Goal: Task Accomplishment & Management: Manage account settings

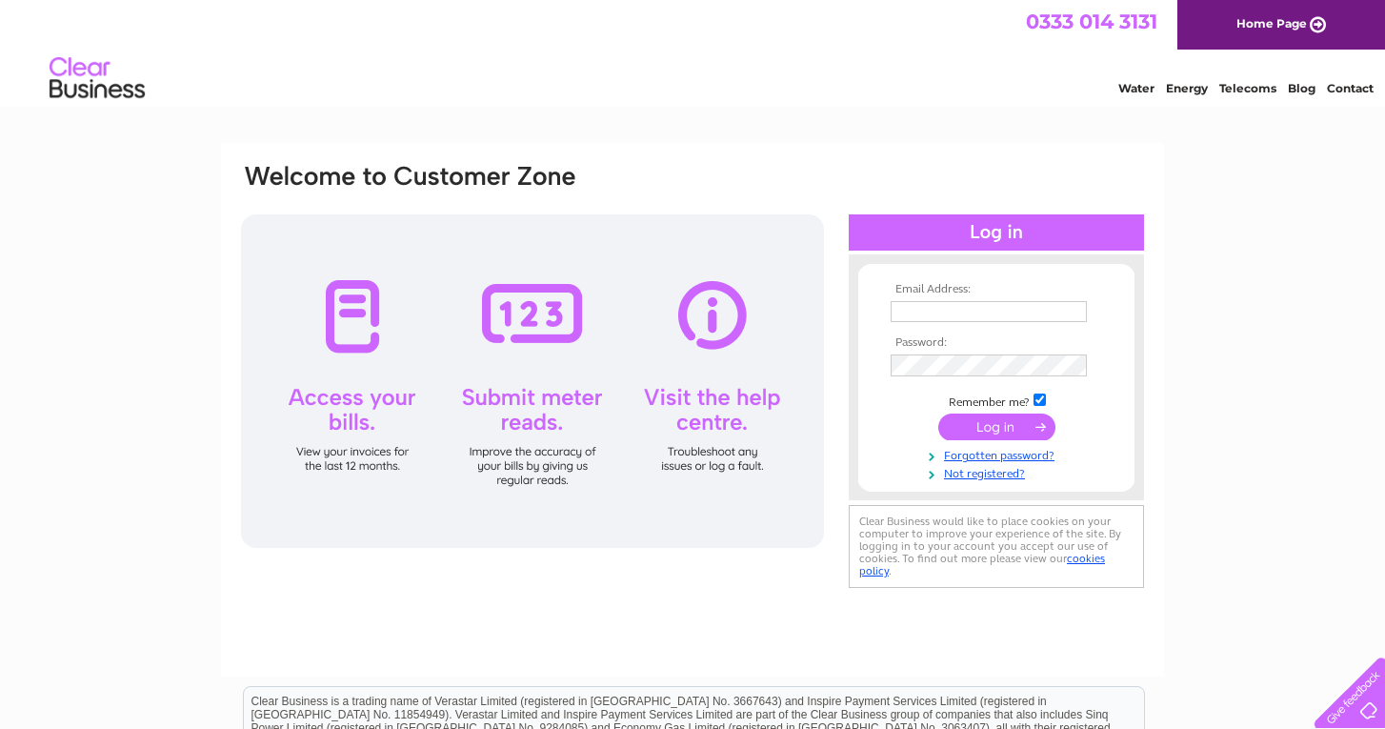
type input "[EMAIL_ADDRESS][DOMAIN_NAME]"
click at [984, 421] on input "submit" at bounding box center [997, 427] width 117 height 27
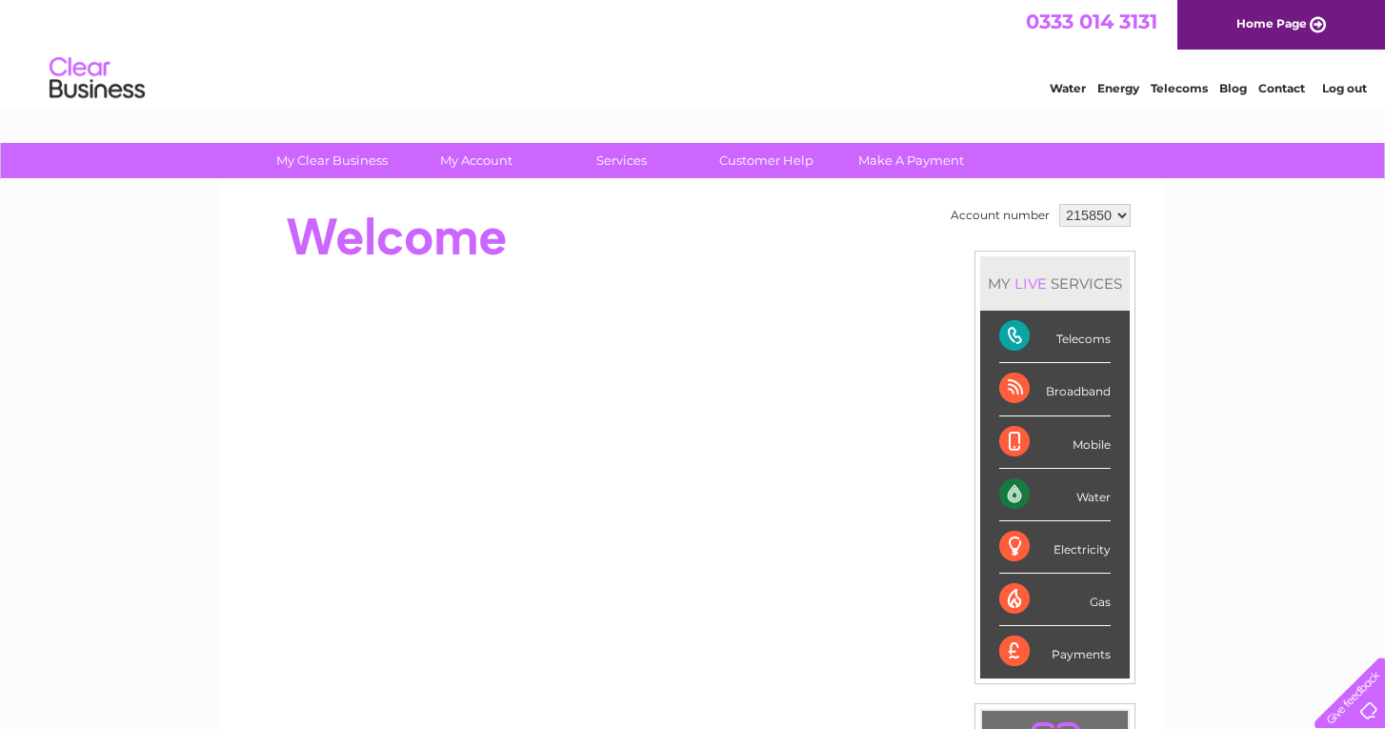
click at [1023, 337] on div "Telecoms" at bounding box center [1055, 337] width 111 height 52
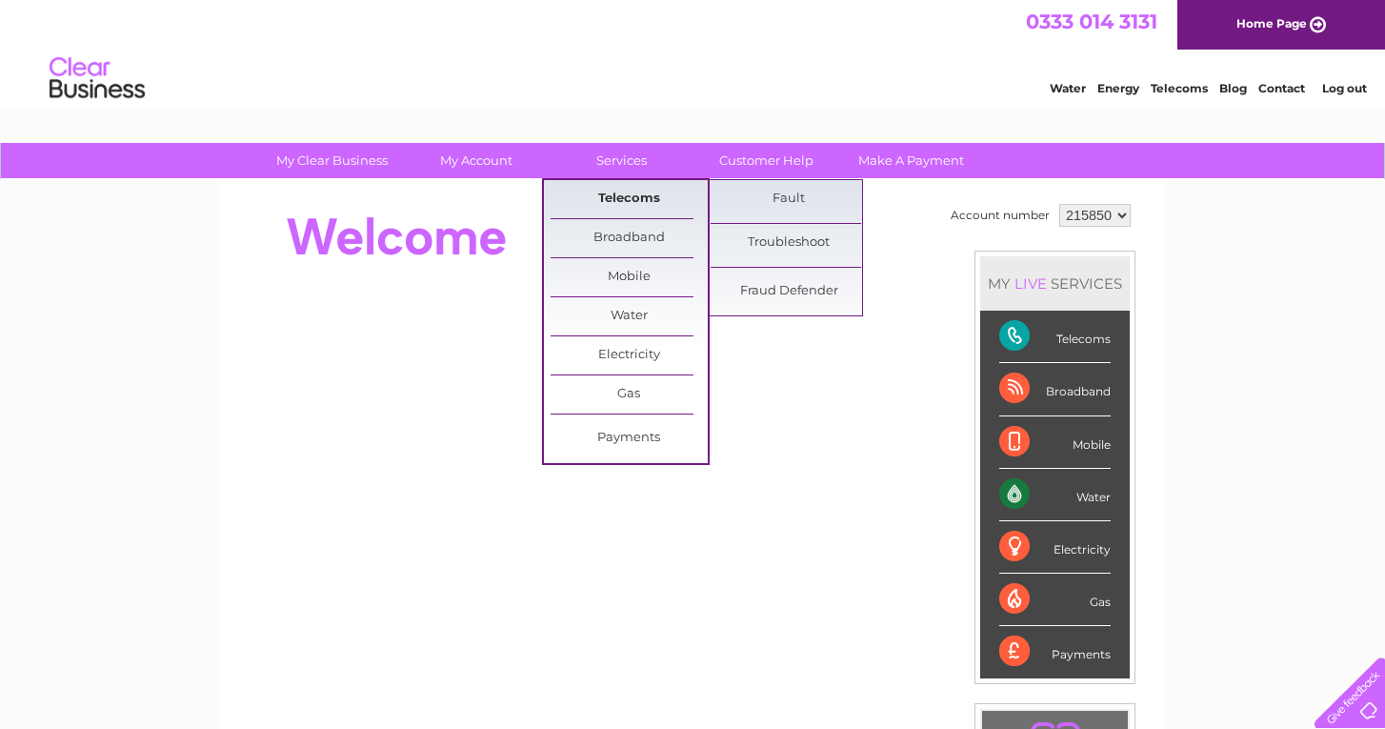
click at [618, 198] on link "Telecoms" at bounding box center [629, 199] width 157 height 38
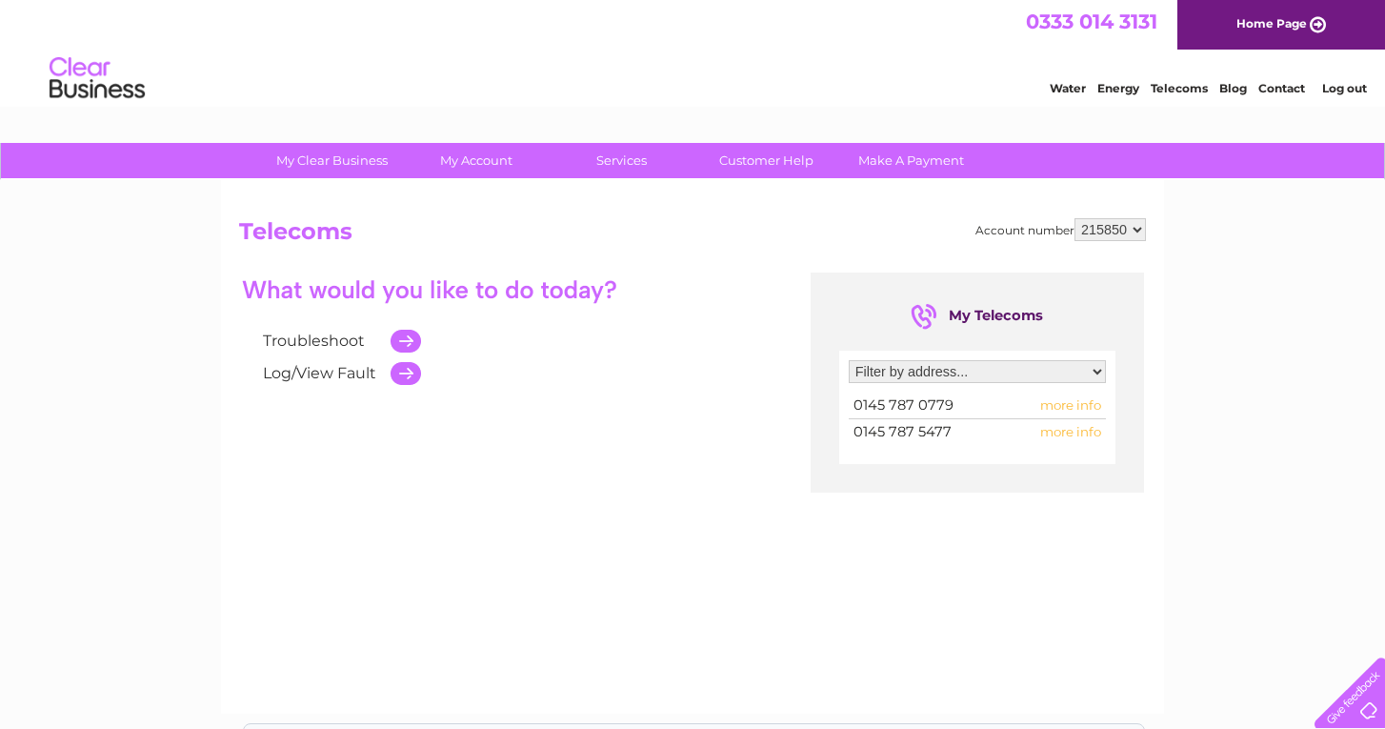
select select "865106"
click at [407, 338] on td at bounding box center [401, 341] width 40 height 32
click at [345, 342] on link "Troubleshoot" at bounding box center [314, 341] width 102 height 18
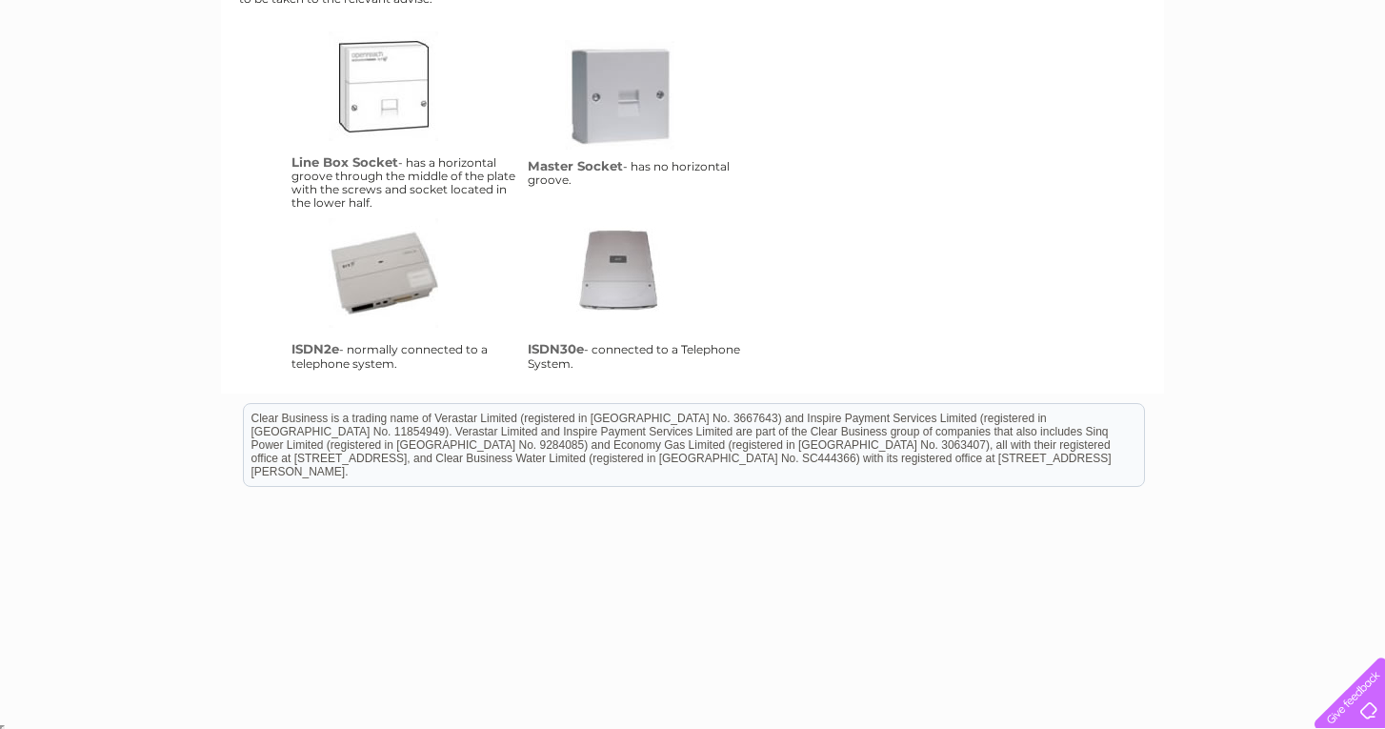
scroll to position [466, 0]
click at [1076, 223] on div "Troubleshooting Testing your line You should always undertake a line test befor…" at bounding box center [692, 64] width 907 height 624
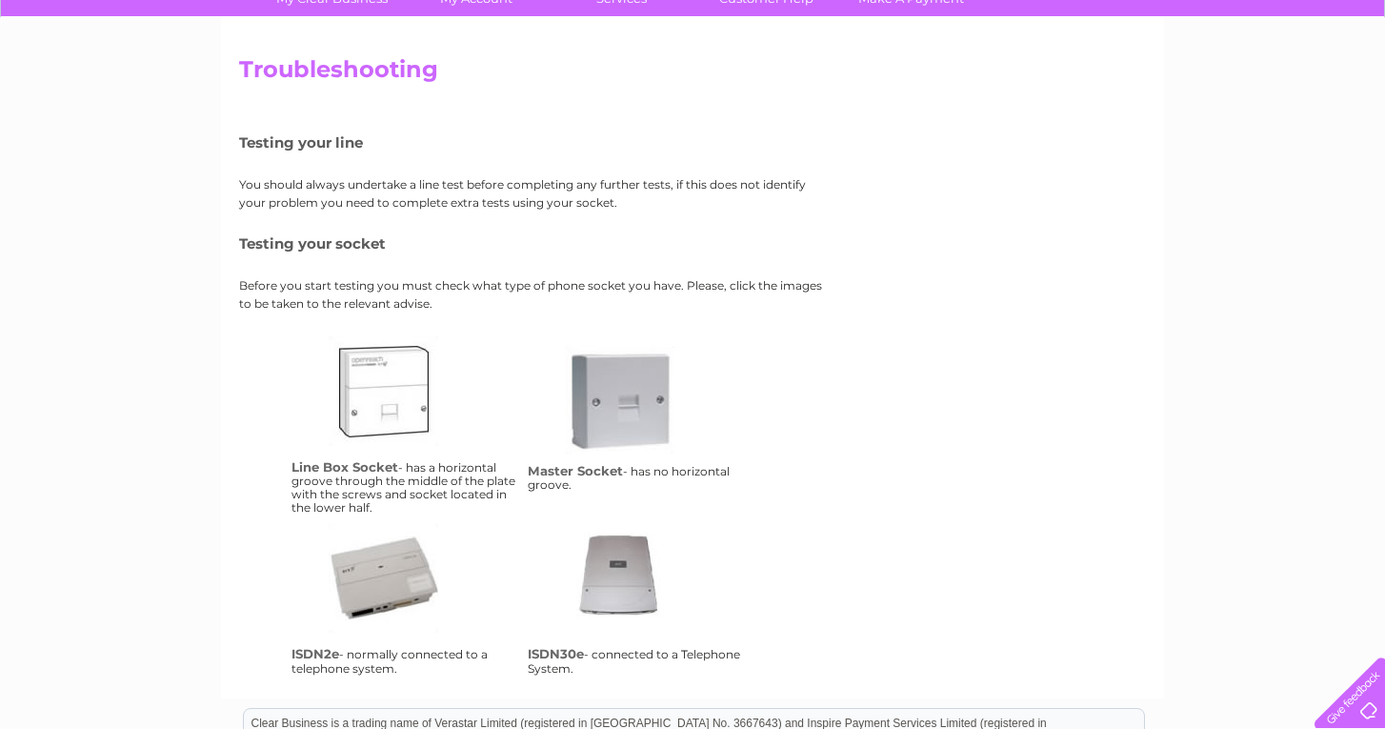
scroll to position [163, 0]
click at [358, 371] on link "lbs" at bounding box center [405, 411] width 152 height 152
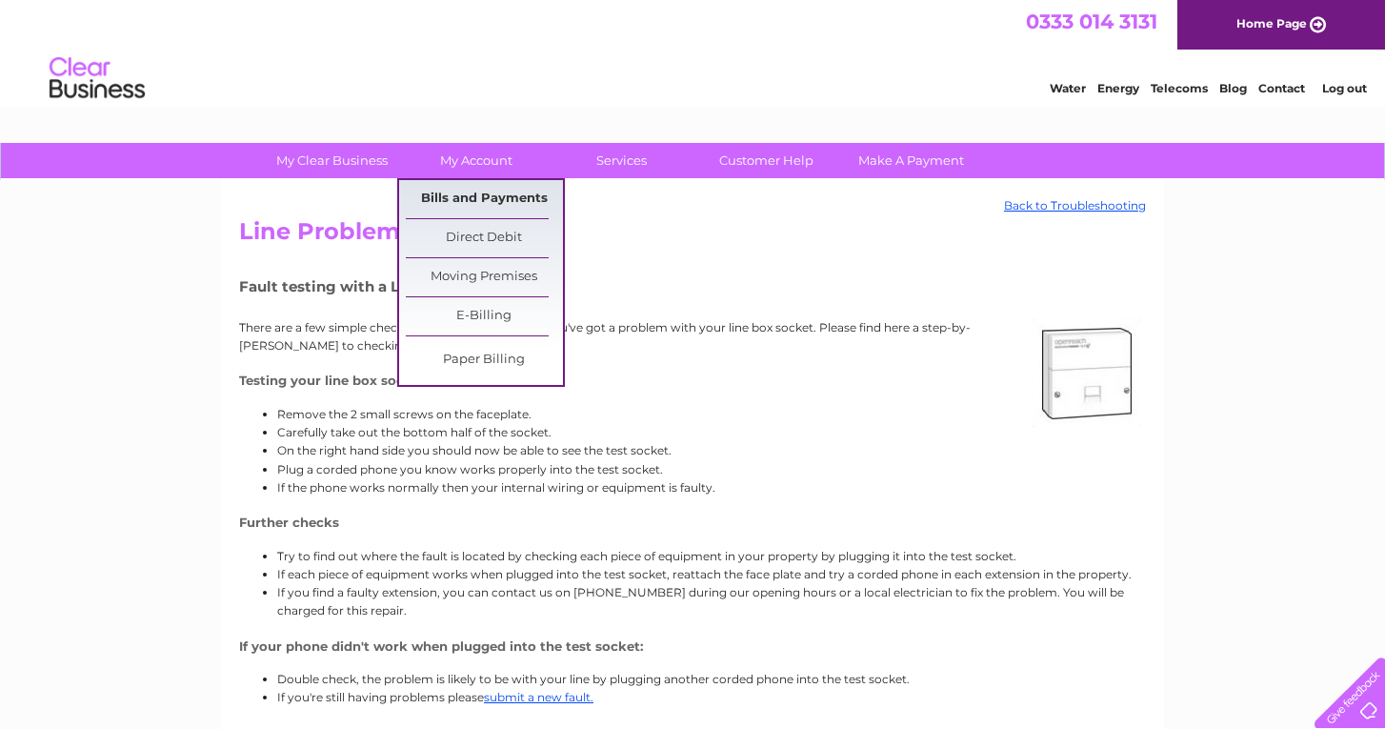
click at [496, 206] on link "Bills and Payments" at bounding box center [484, 199] width 157 height 38
click at [494, 199] on link "Bills and Payments" at bounding box center [484, 199] width 157 height 38
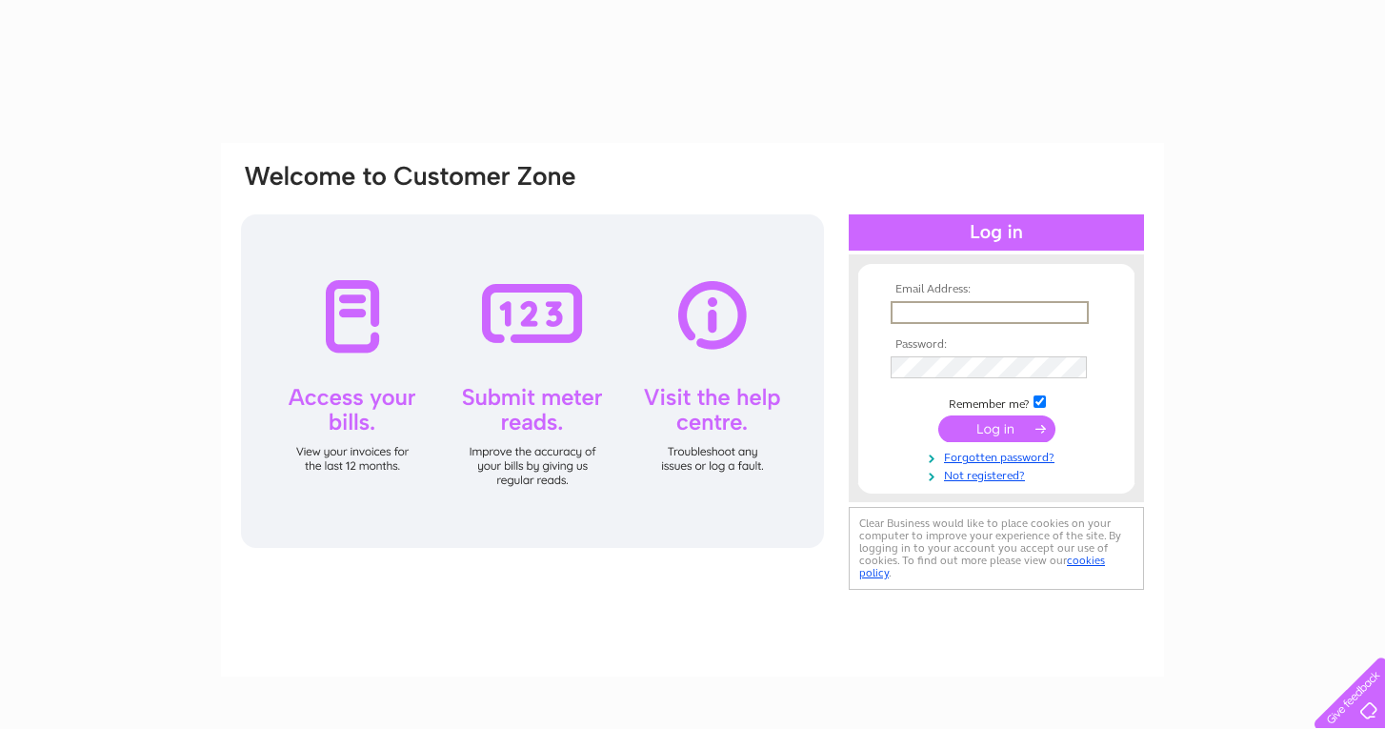
click at [948, 313] on input "text" at bounding box center [990, 312] width 198 height 23
type input "spraybakejrc@yahoo.co.uk"
click at [984, 433] on input "submit" at bounding box center [997, 428] width 117 height 27
click at [1003, 414] on input "submit" at bounding box center [997, 427] width 117 height 27
click at [738, 189] on div at bounding box center [510, 188] width 543 height 52
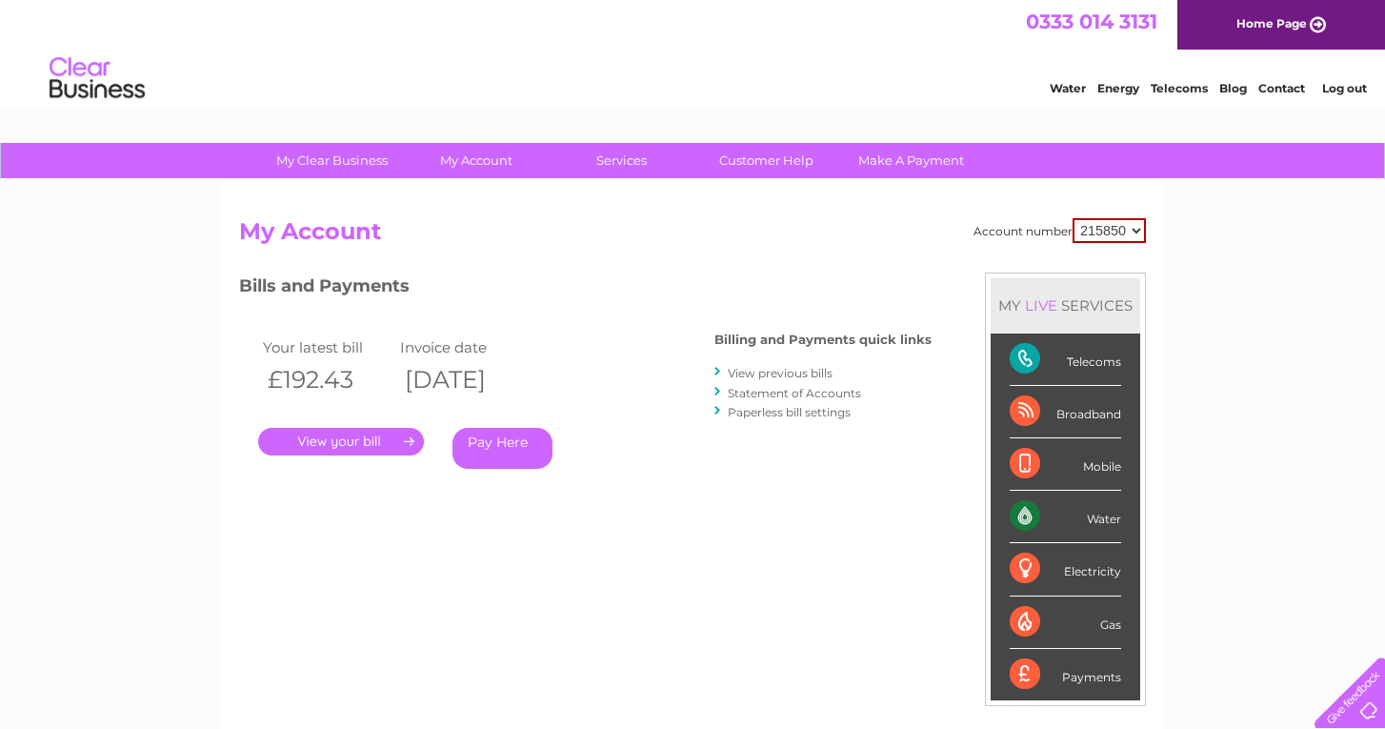
click at [351, 434] on link "." at bounding box center [341, 442] width 166 height 28
click at [499, 438] on link "Pay Here" at bounding box center [503, 448] width 100 height 41
click at [498, 448] on link "Pay Here" at bounding box center [503, 448] width 100 height 41
click at [354, 164] on link "My Clear Business" at bounding box center [331, 160] width 157 height 35
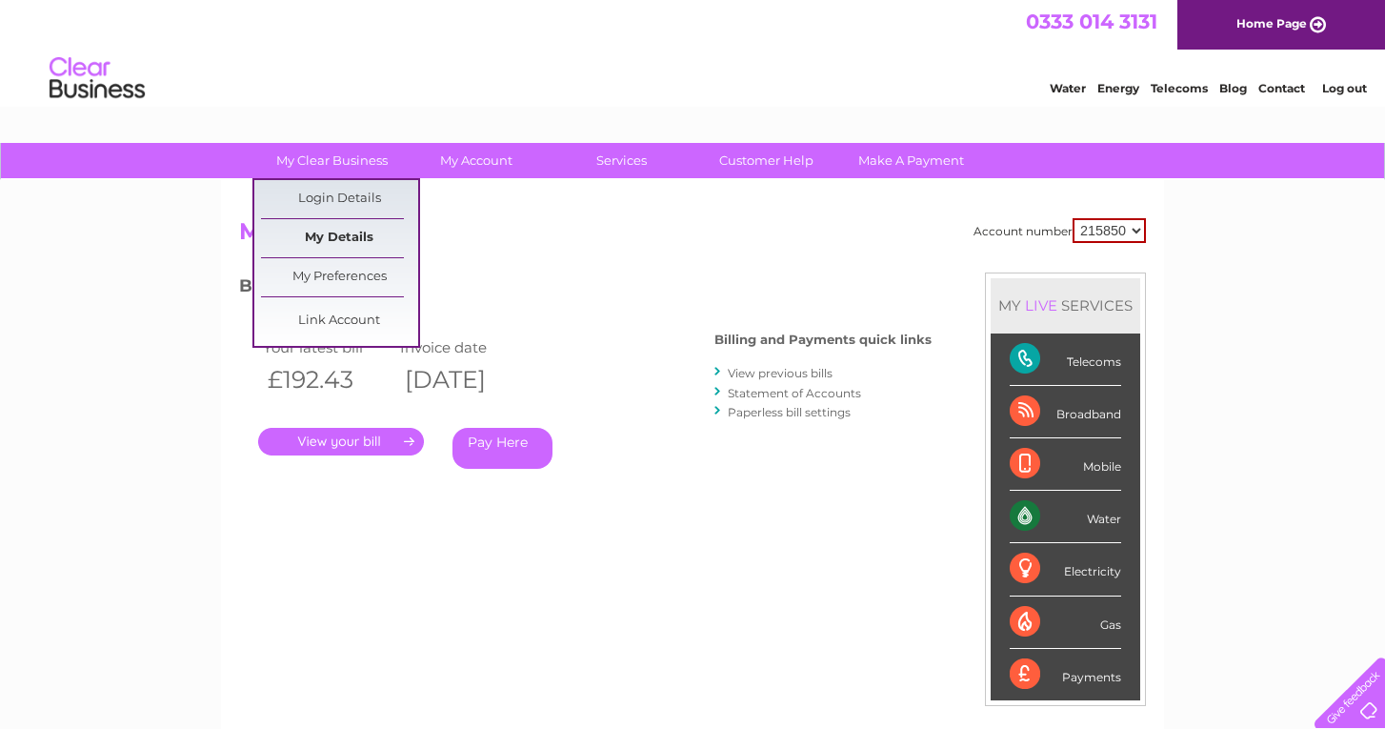
click at [339, 231] on link "My Details" at bounding box center [339, 238] width 157 height 38
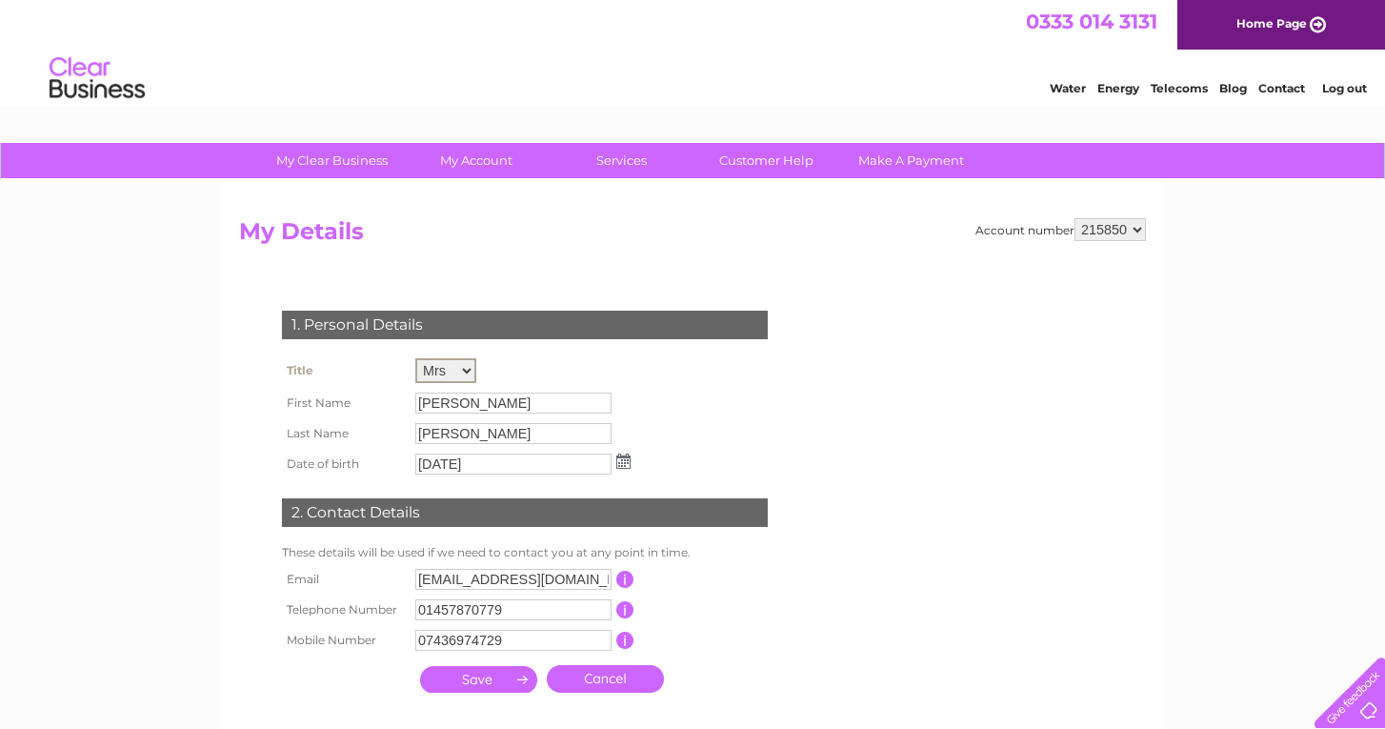
select select "Mr"
click at [460, 397] on input "Audrey" at bounding box center [513, 403] width 196 height 21
click at [460, 397] on input "Audrey" at bounding box center [514, 402] width 198 height 23
click at [544, 282] on div "1. Personal Details Title Mr Mrs Ms Miss Dr Rev Prof Other First Name Audrey La…" at bounding box center [528, 507] width 579 height 468
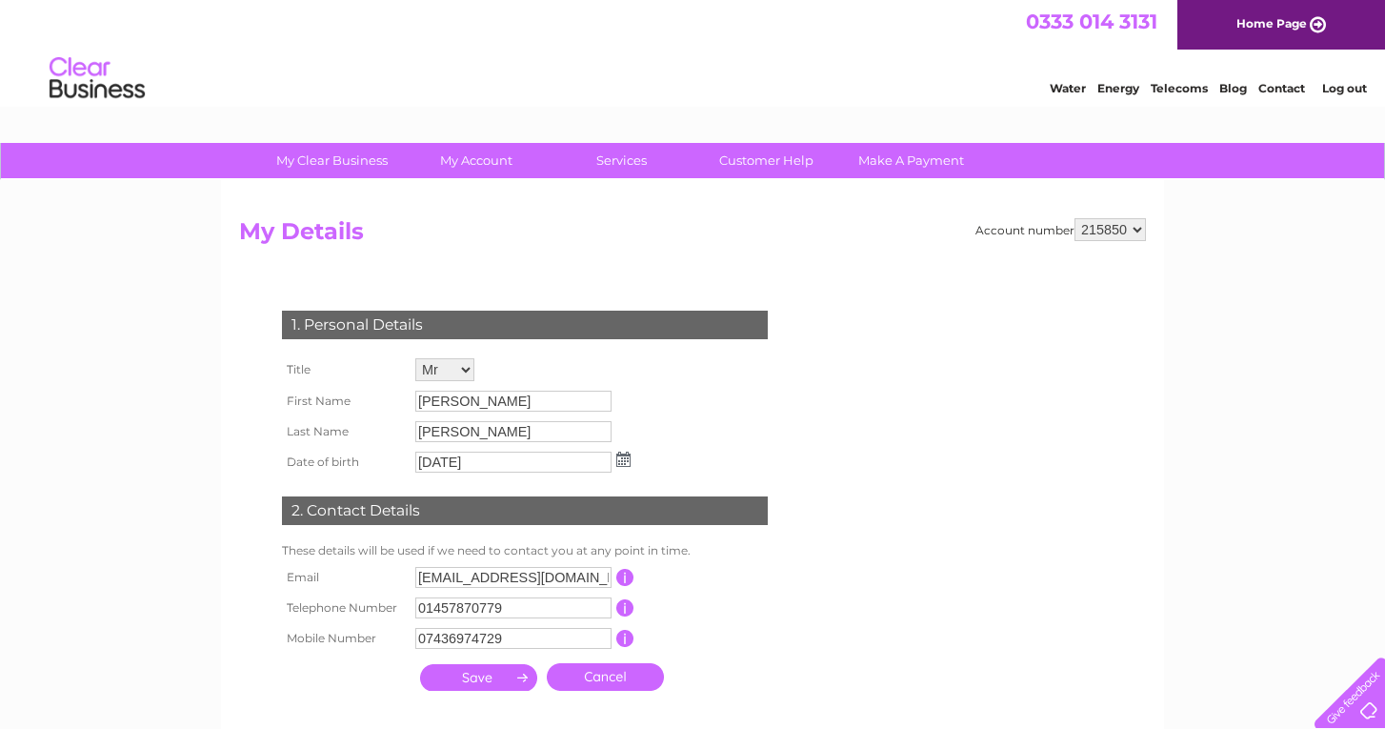
click at [687, 311] on div "1. Personal Details" at bounding box center [525, 325] width 486 height 29
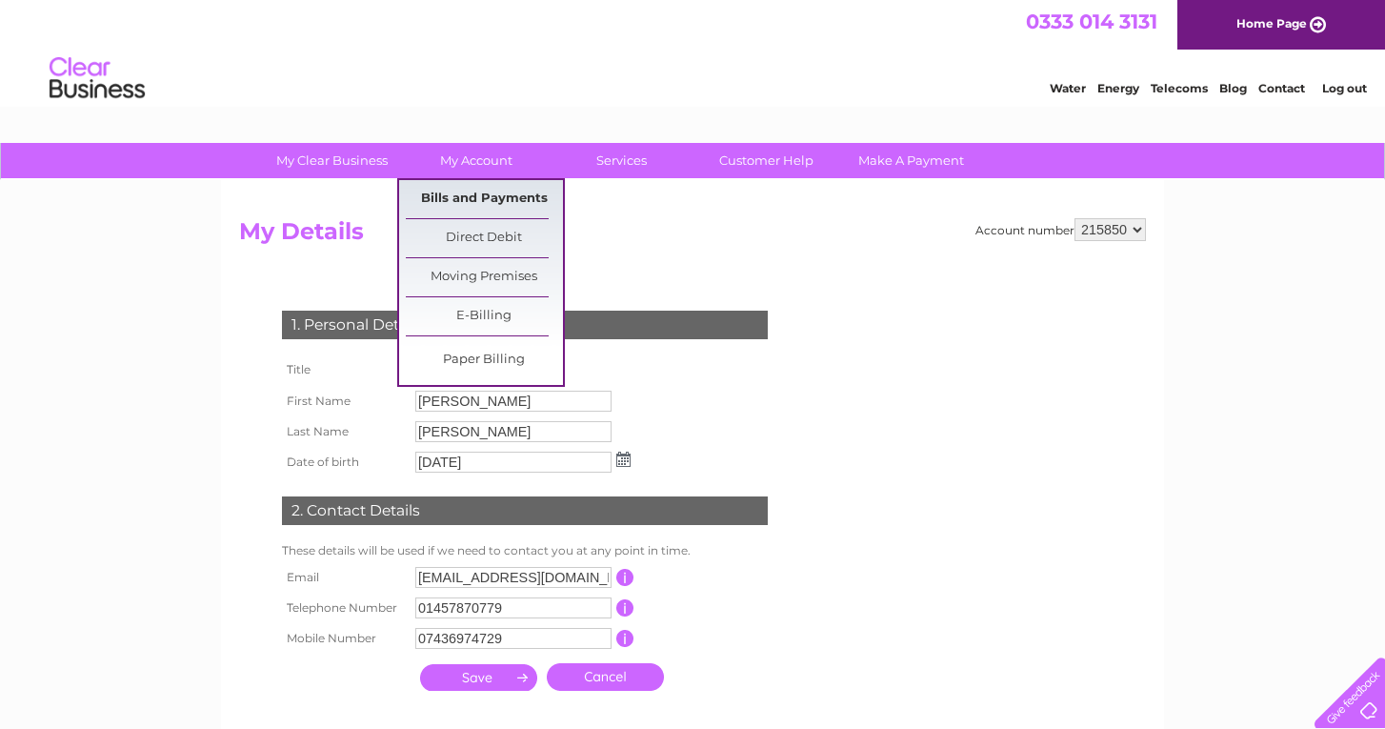
click at [481, 200] on link "Bills and Payments" at bounding box center [484, 199] width 157 height 38
click at [481, 193] on link "Bills and Payments" at bounding box center [484, 199] width 157 height 38
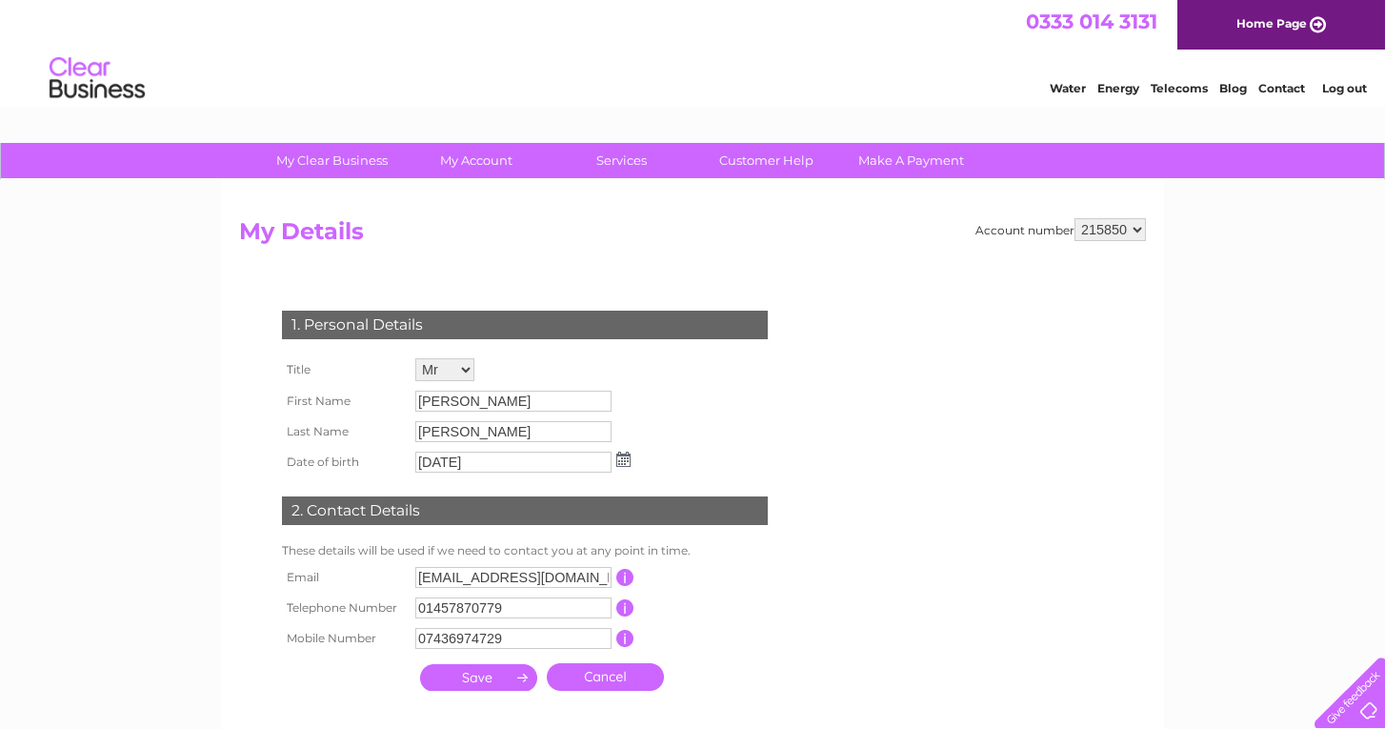
click at [643, 236] on h2 "My Details" at bounding box center [692, 236] width 907 height 36
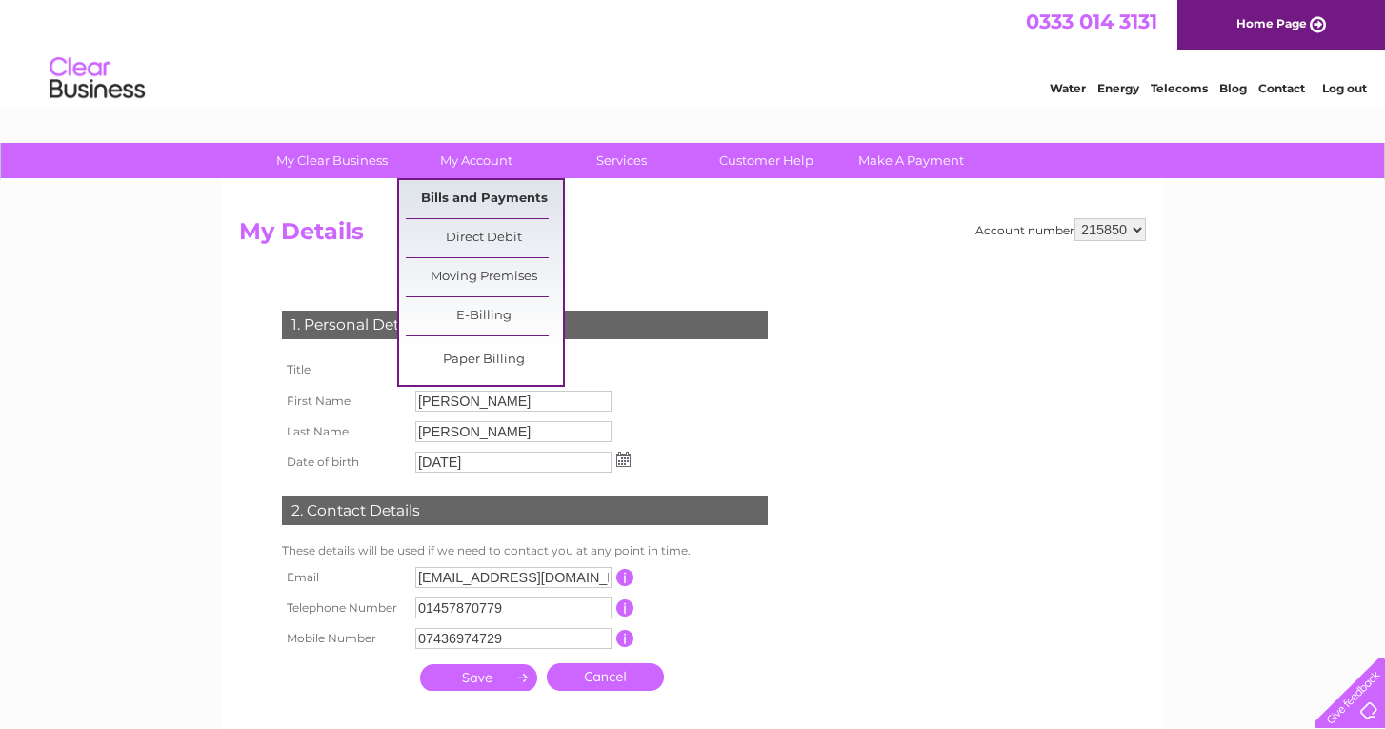
click at [474, 201] on link "Bills and Payments" at bounding box center [484, 199] width 157 height 38
click at [479, 229] on link "Direct Debit" at bounding box center [484, 238] width 157 height 38
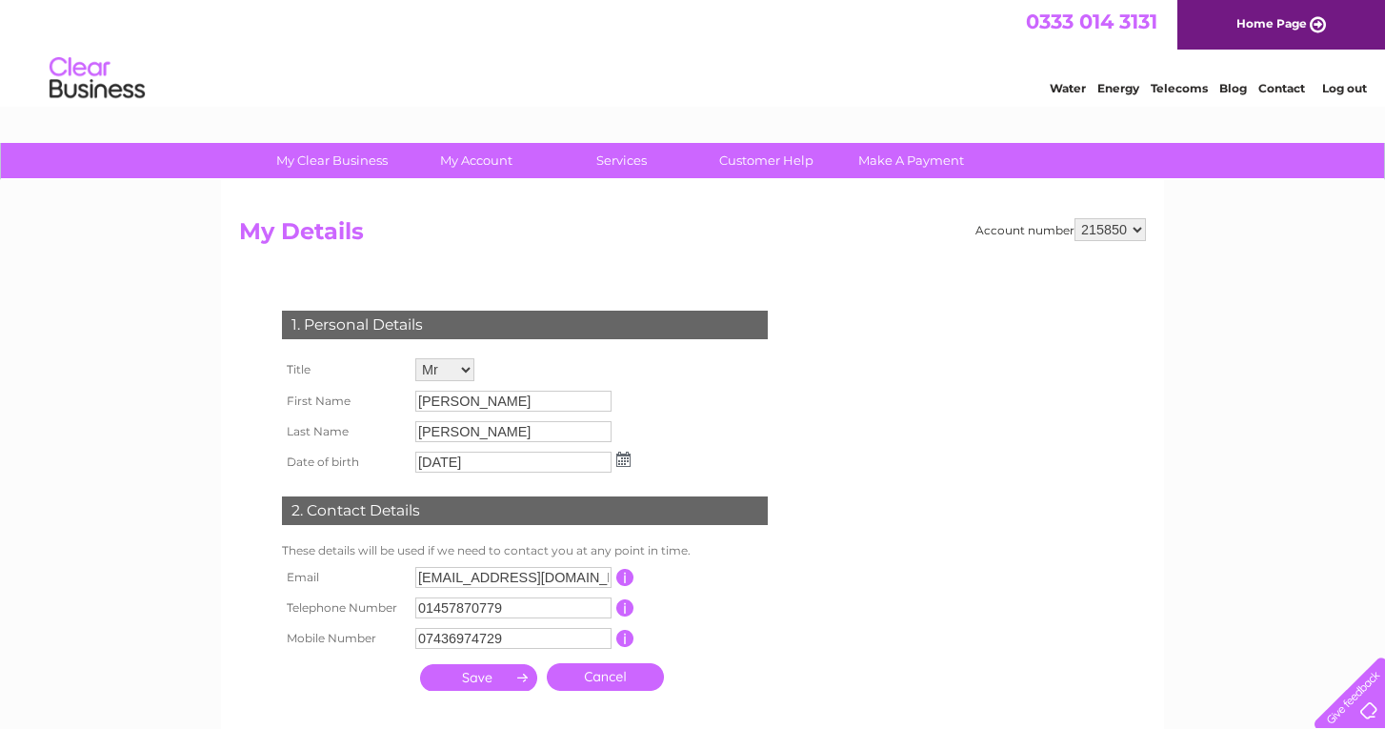
click at [683, 245] on h2 "My Details" at bounding box center [692, 236] width 907 height 36
click at [899, 163] on link "Make A Payment" at bounding box center [911, 160] width 157 height 35
click at [569, 76] on div "Water Energy Telecoms Blog Contact Log out" at bounding box center [692, 81] width 1385 height 62
drag, startPoint x: 569, startPoint y: 76, endPoint x: 629, endPoint y: 76, distance: 60.0
click at [570, 76] on div "Water Energy Telecoms Blog Contact Log out" at bounding box center [692, 81] width 1385 height 62
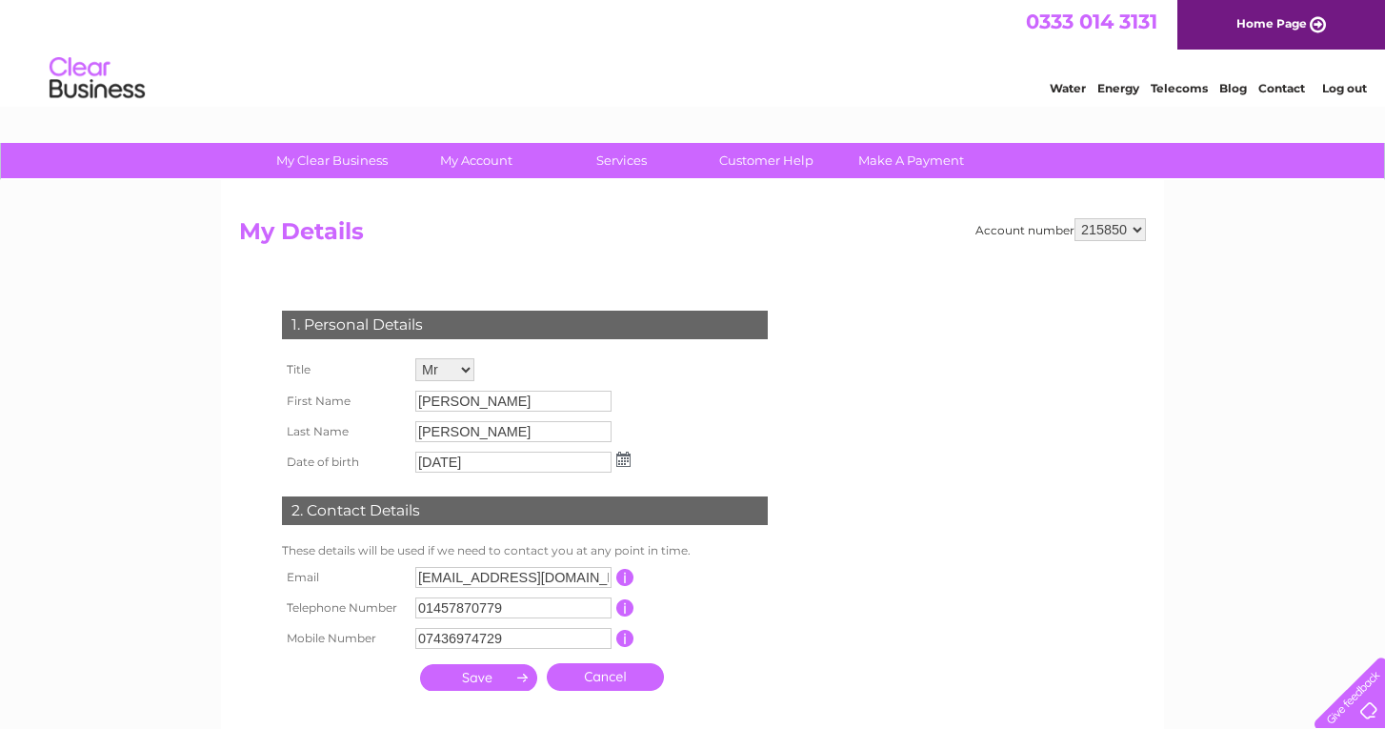
click at [784, 49] on div "0333 014 3131 Home Page" at bounding box center [692, 25] width 1385 height 50
click at [809, 111] on html "0333 014 3131 Home Page Water Energy Telecoms Blog Contact Log out" at bounding box center [692, 55] width 1385 height 111
click at [667, 66] on div "Water Energy Telecoms Blog Contact Log out" at bounding box center [692, 81] width 1385 height 62
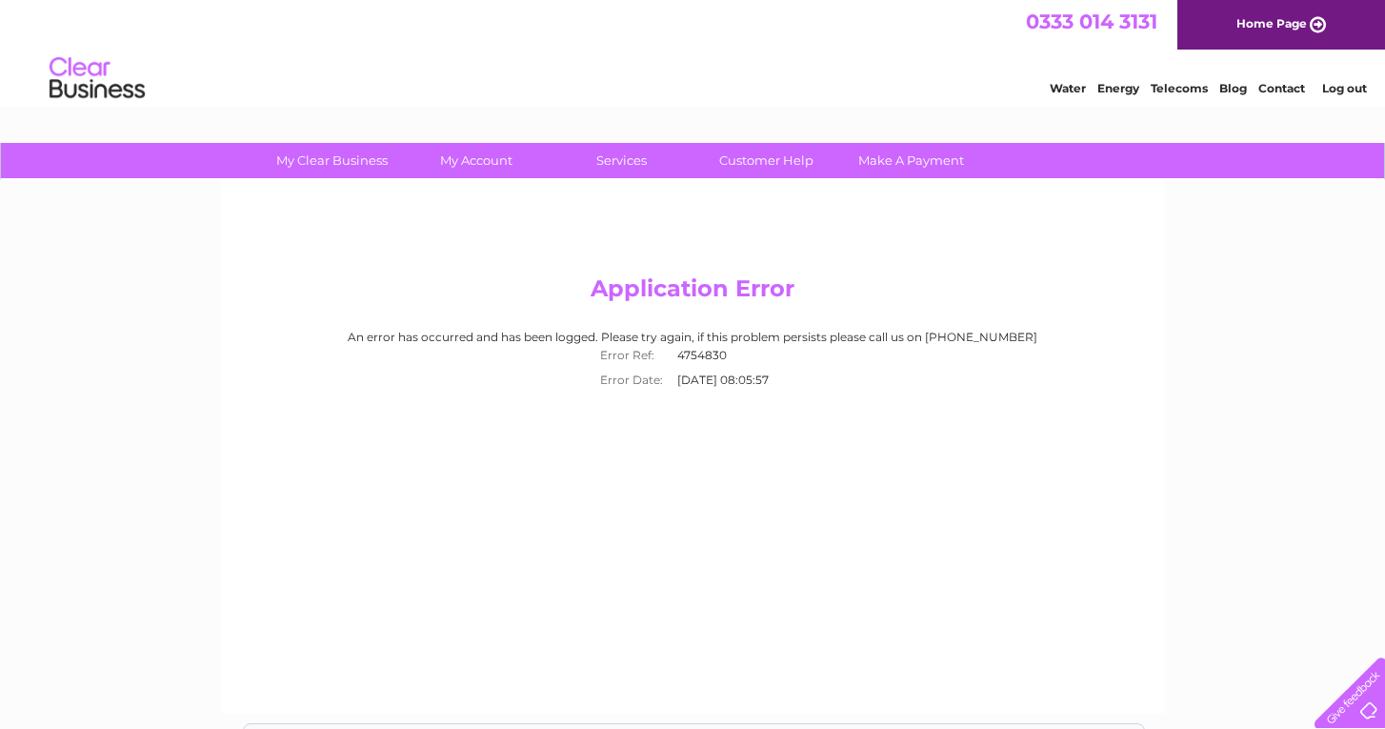
click at [549, 40] on div "0333 014 3131 Home Page" at bounding box center [692, 25] width 1385 height 50
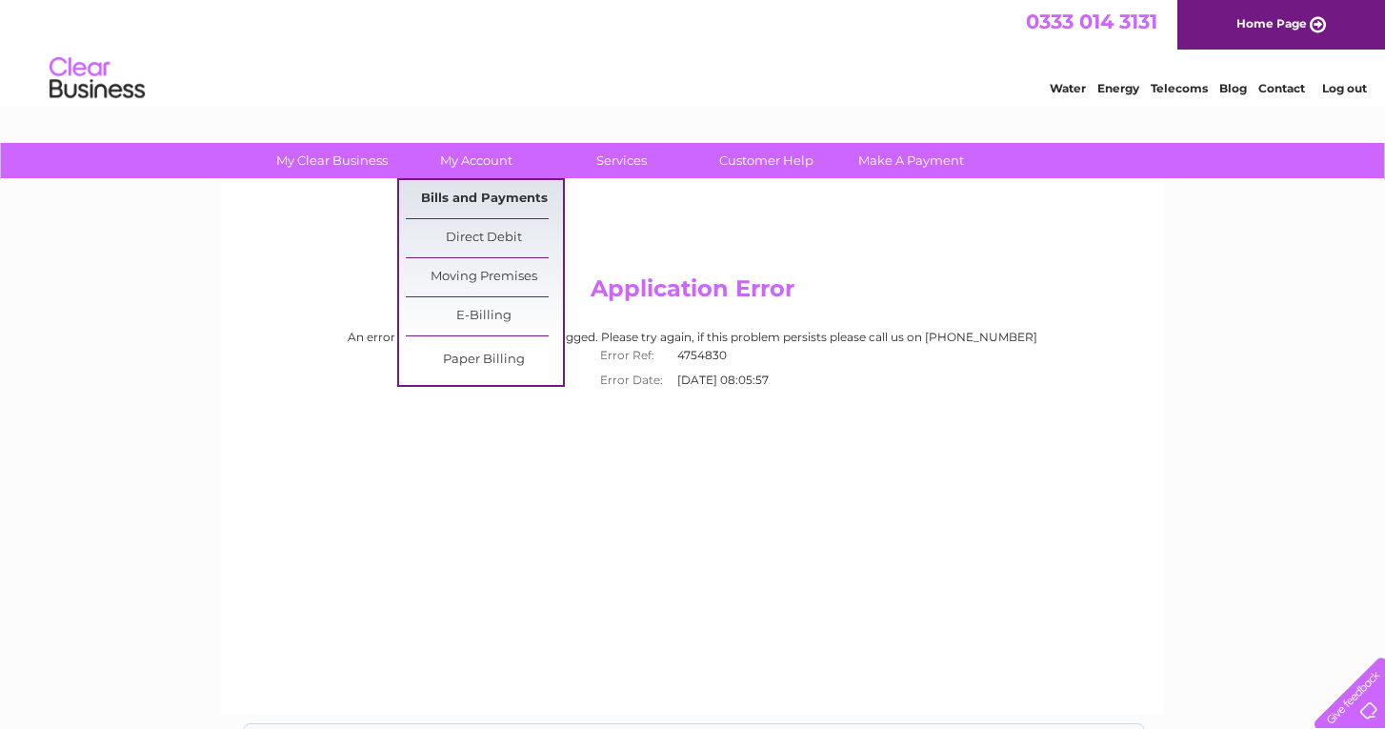
click at [485, 197] on link "Bills and Payments" at bounding box center [484, 199] width 157 height 38
click at [508, 192] on link "Bills and Payments" at bounding box center [484, 199] width 157 height 38
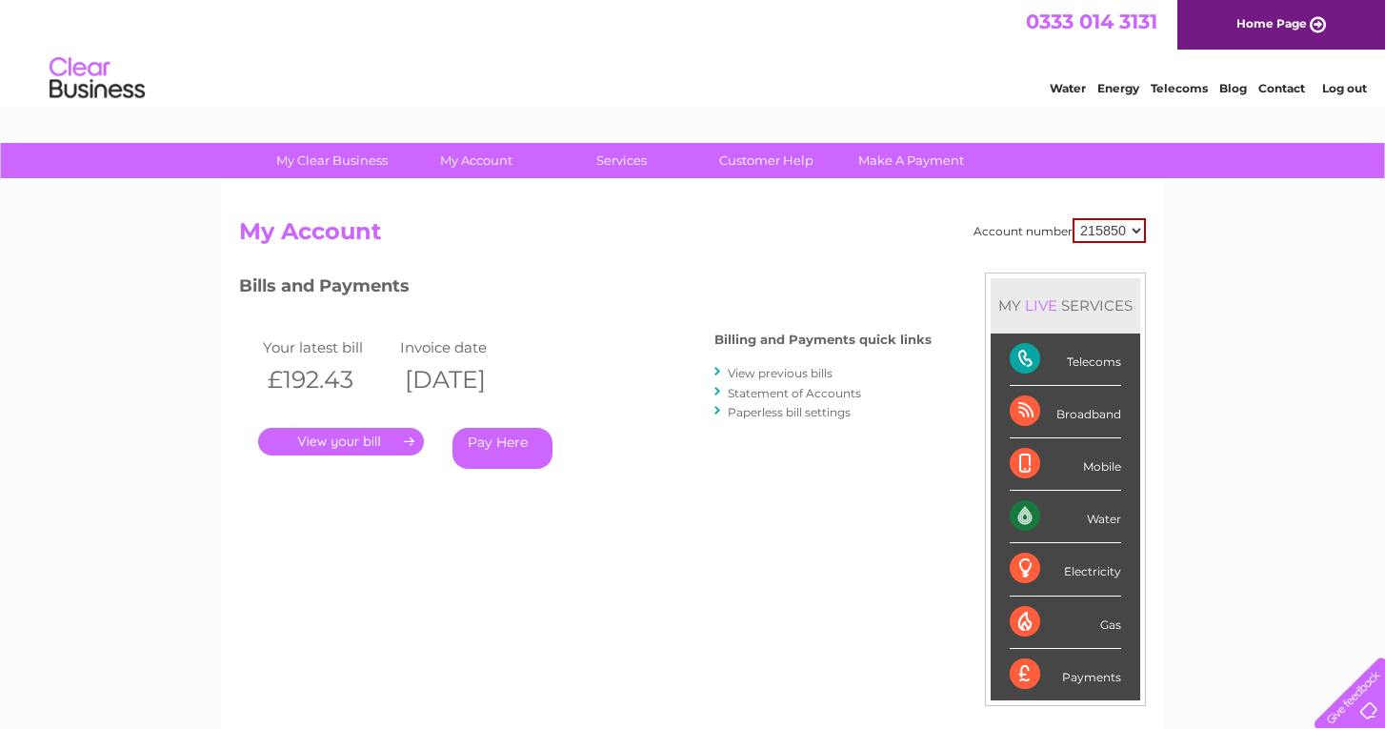
click at [515, 434] on link "Pay Here" at bounding box center [503, 448] width 100 height 41
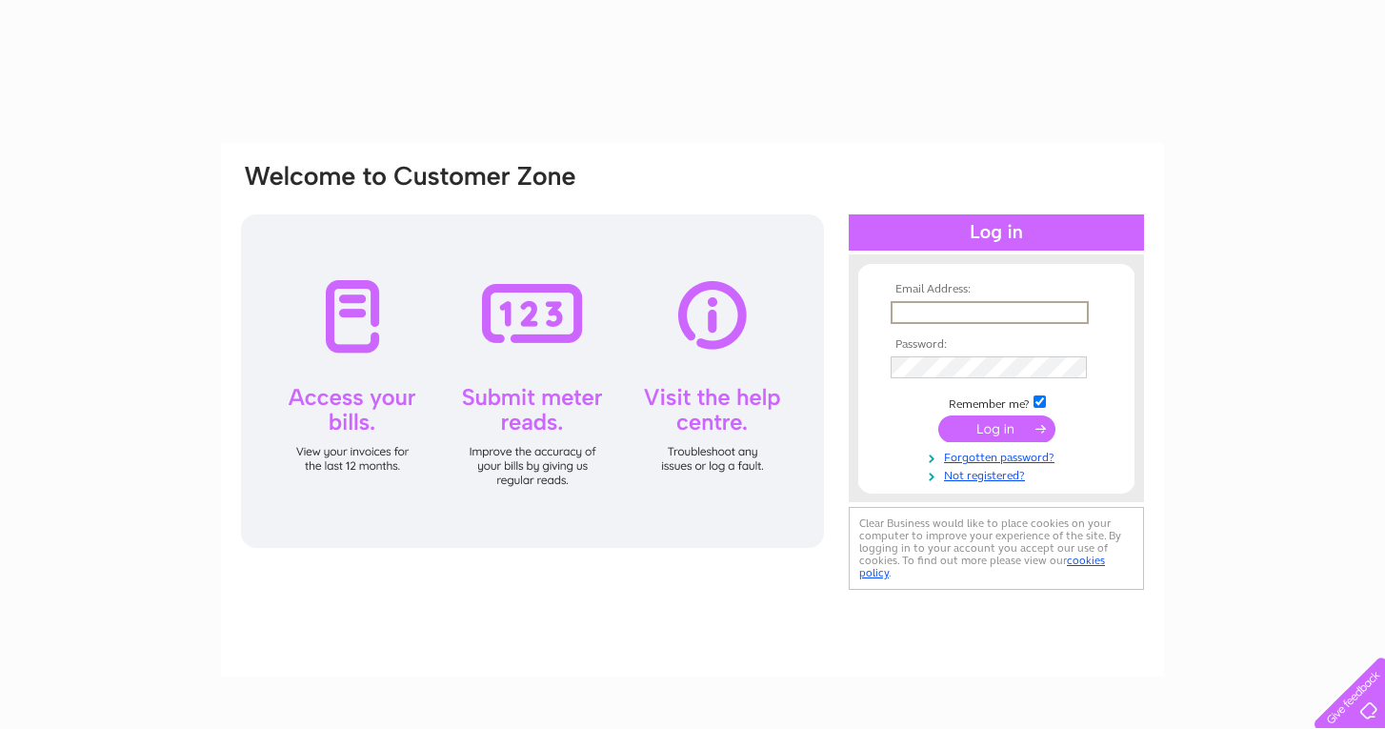
click at [701, 174] on div at bounding box center [510, 188] width 543 height 52
click at [1016, 309] on input "text" at bounding box center [989, 311] width 196 height 21
type input "spraybakejrc@yahoo.co.uk"
click at [997, 427] on input "submit" at bounding box center [997, 428] width 117 height 27
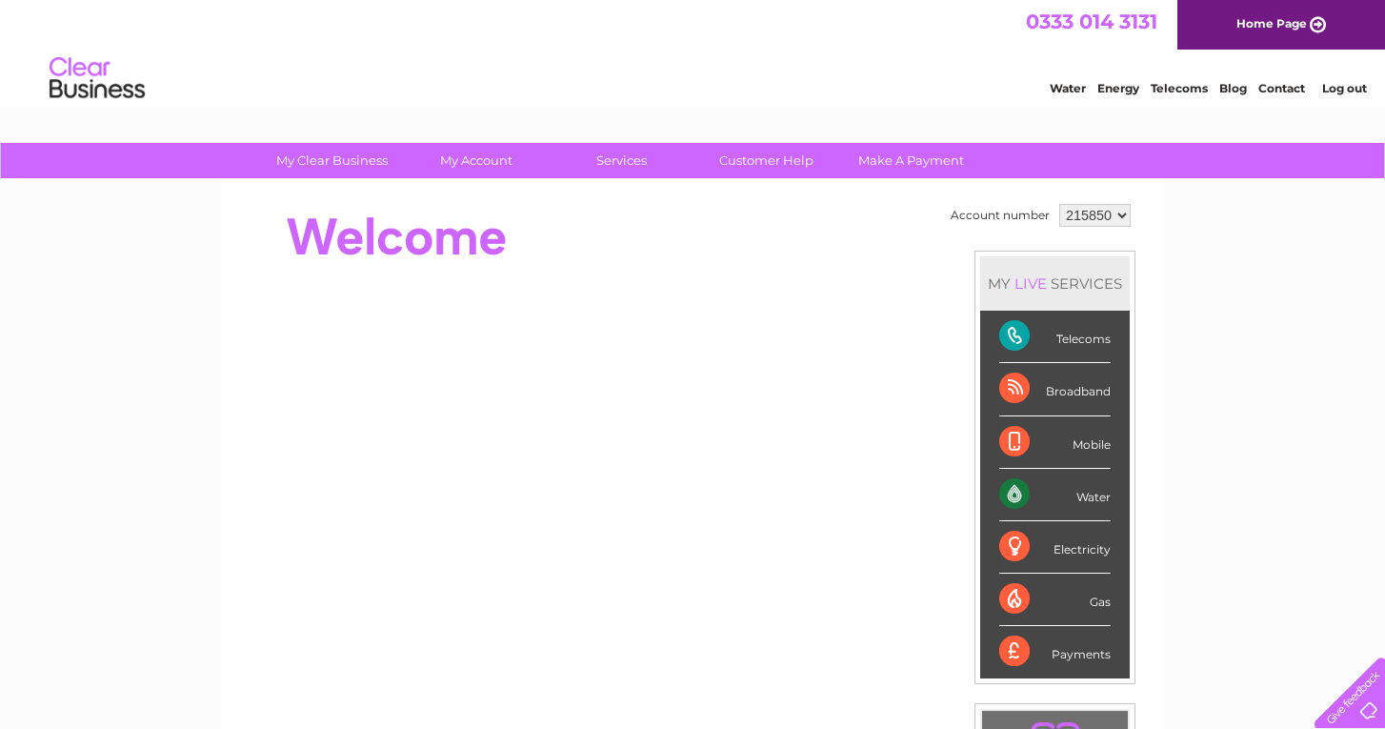
click at [854, 101] on div "Water Energy Telecoms Blog Contact Log out" at bounding box center [692, 81] width 1385 height 62
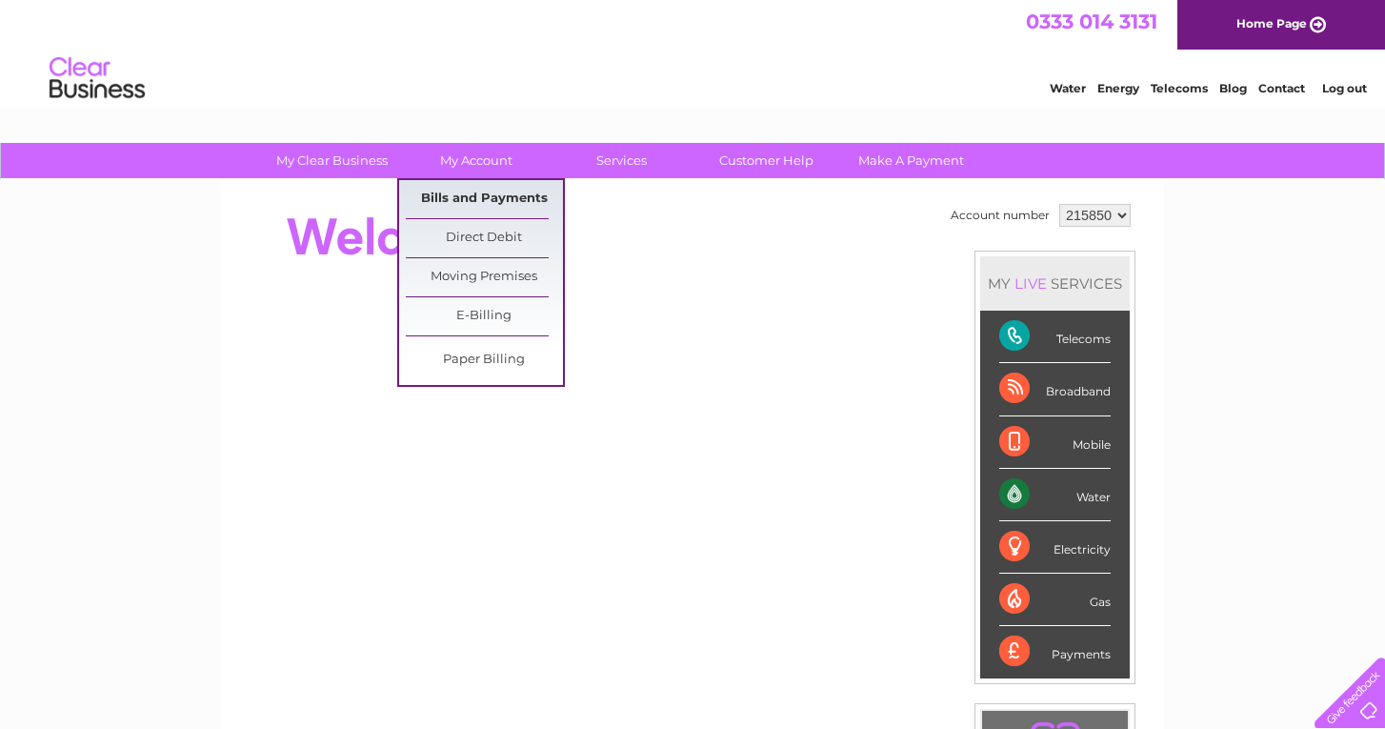
click at [472, 192] on link "Bills and Payments" at bounding box center [484, 199] width 157 height 38
click at [470, 200] on link "Bills and Payments" at bounding box center [484, 199] width 157 height 38
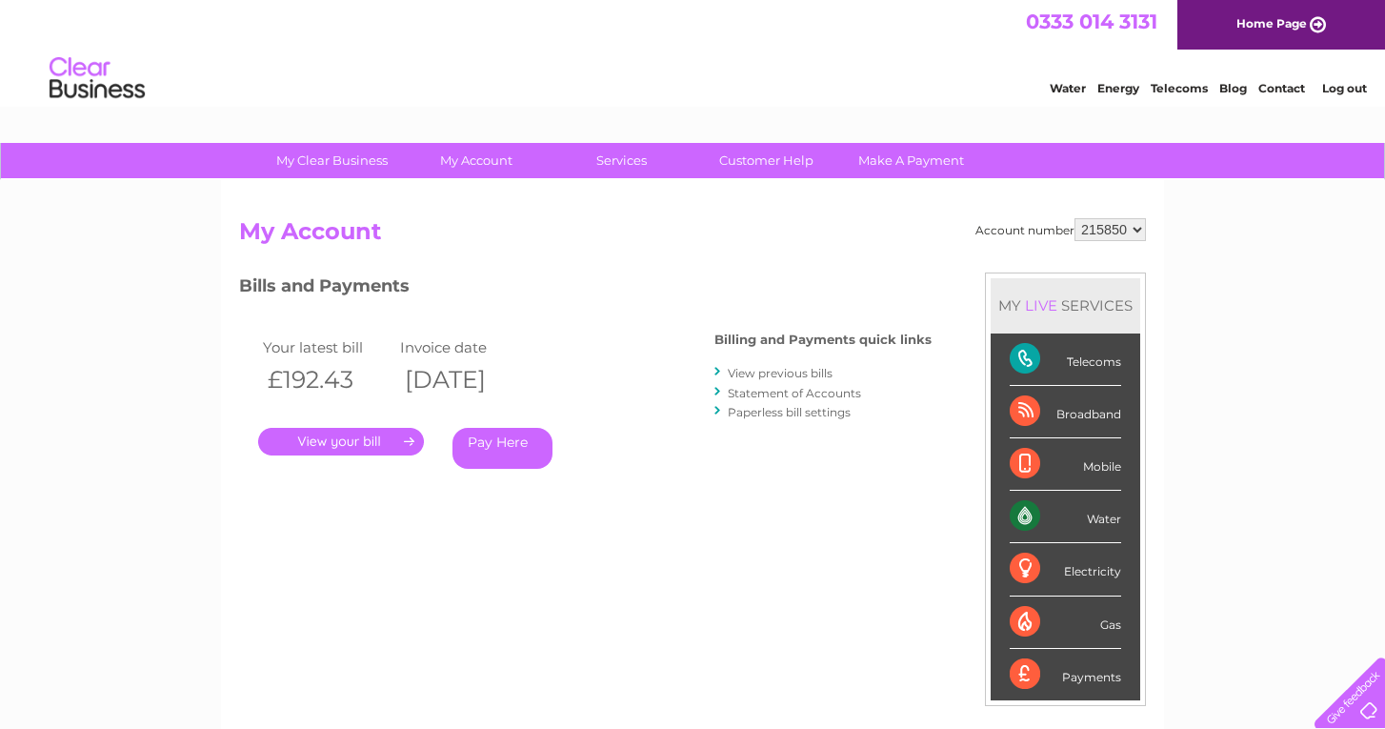
click at [517, 450] on link "Pay Here" at bounding box center [503, 448] width 100 height 41
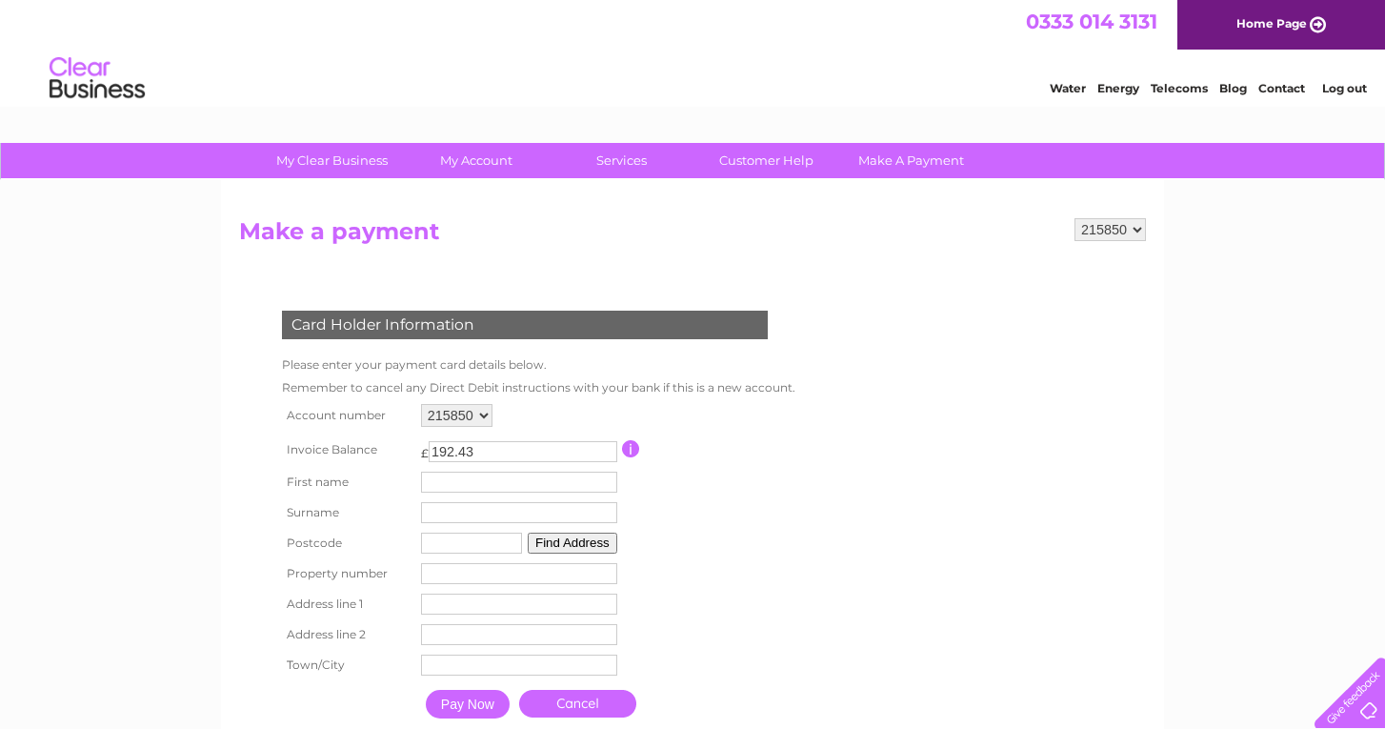
click at [973, 247] on h2 "Make a payment" at bounding box center [692, 236] width 907 height 36
click at [904, 276] on form "215850 Make a payment Card Holder Information Please enter your payment card de…" at bounding box center [692, 492] width 907 height 548
click at [959, 504] on form "215850 Make a payment Card Holder Information Please enter your payment card de…" at bounding box center [692, 492] width 907 height 548
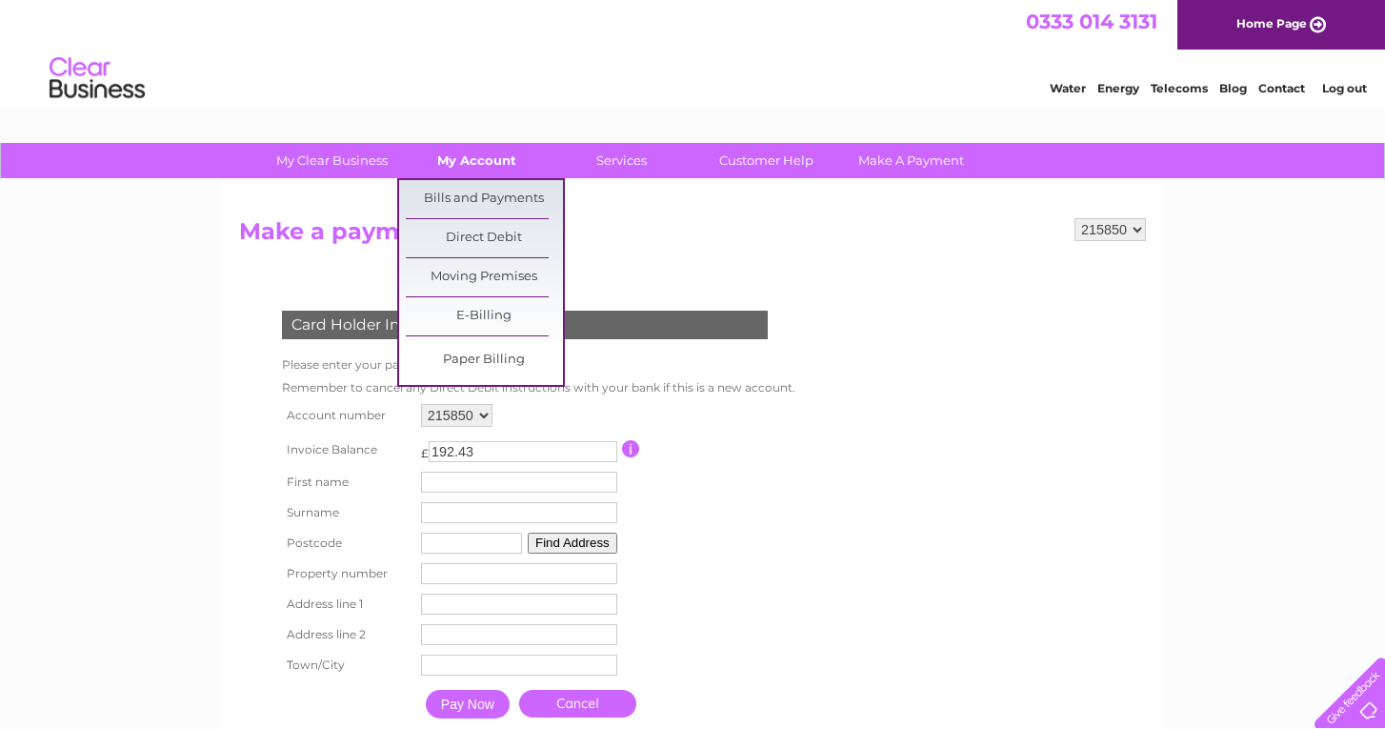
click at [502, 160] on link "My Account" at bounding box center [476, 160] width 157 height 35
click at [489, 196] on link "Bills and Payments" at bounding box center [484, 199] width 157 height 38
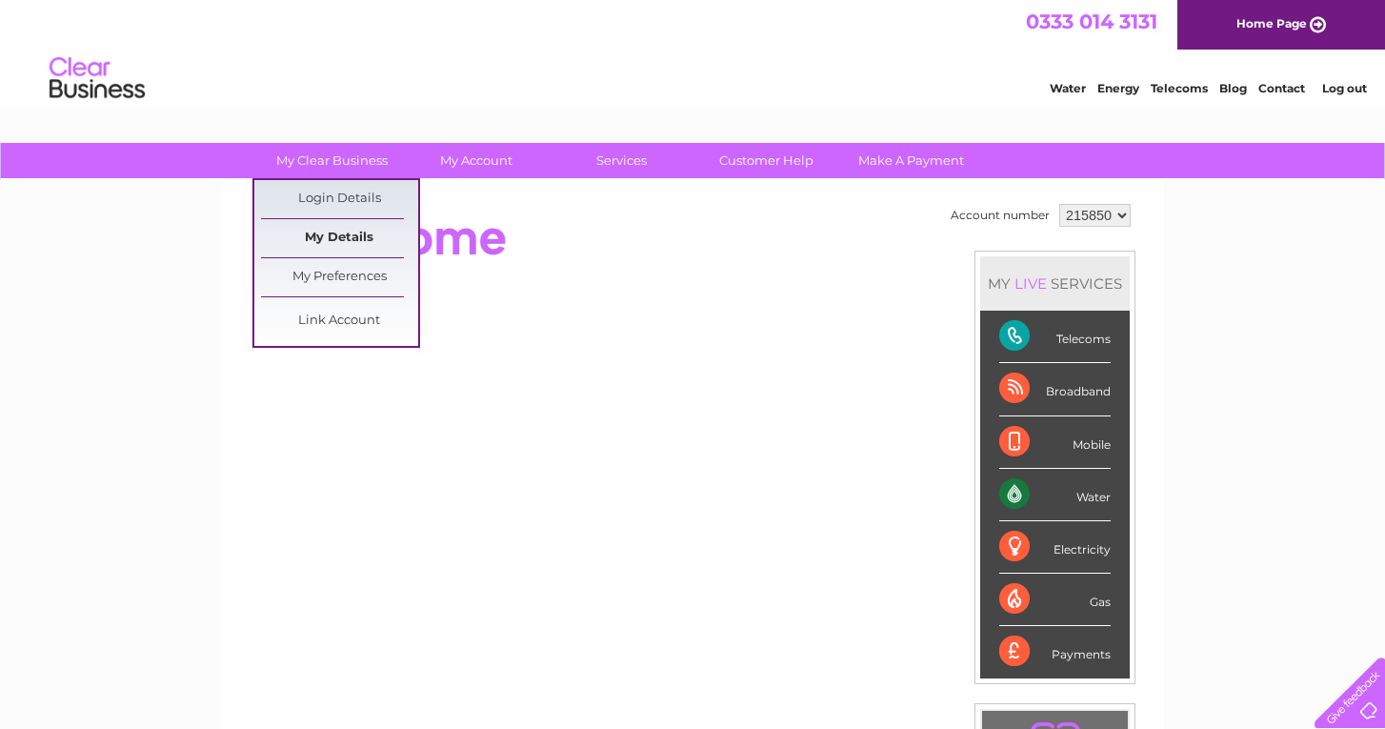
click at [342, 233] on link "My Details" at bounding box center [339, 238] width 157 height 38
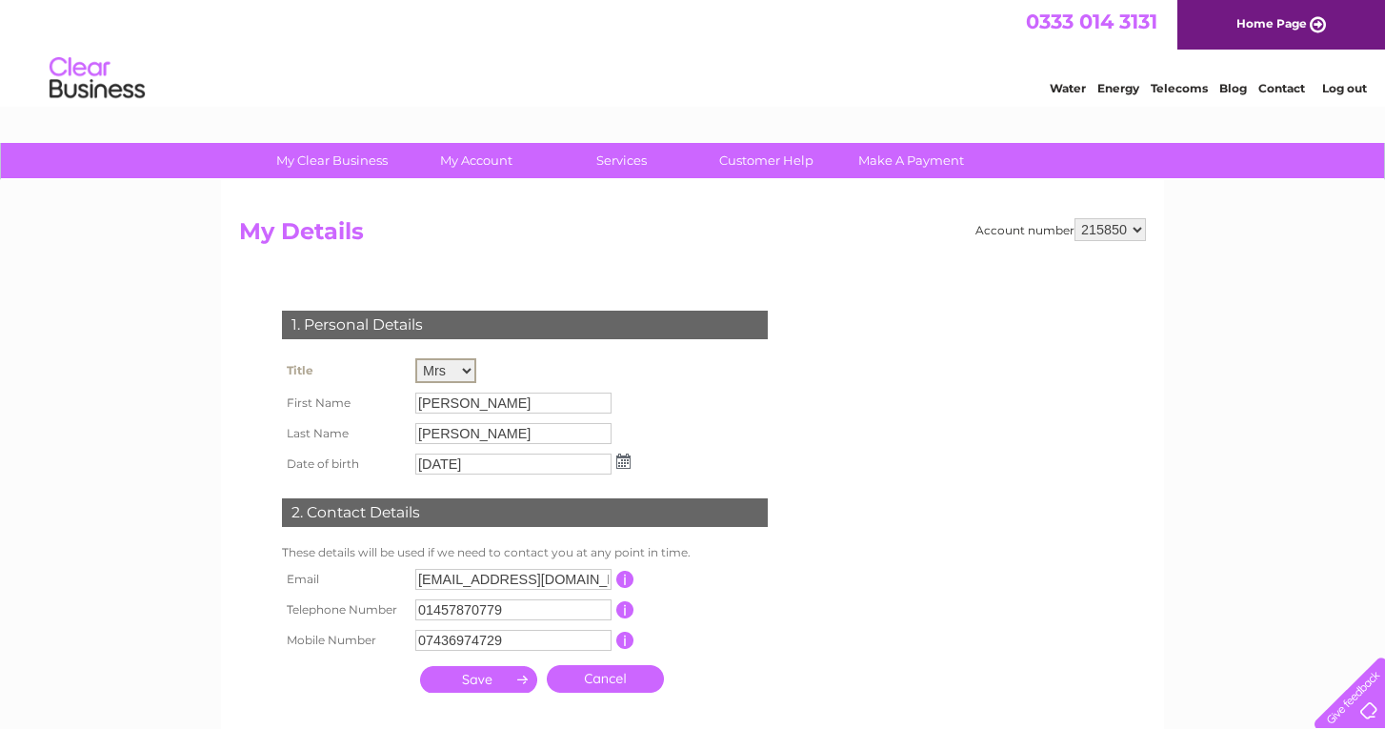
select select "Mr"
click at [457, 396] on input "[PERSON_NAME]" at bounding box center [514, 402] width 198 height 23
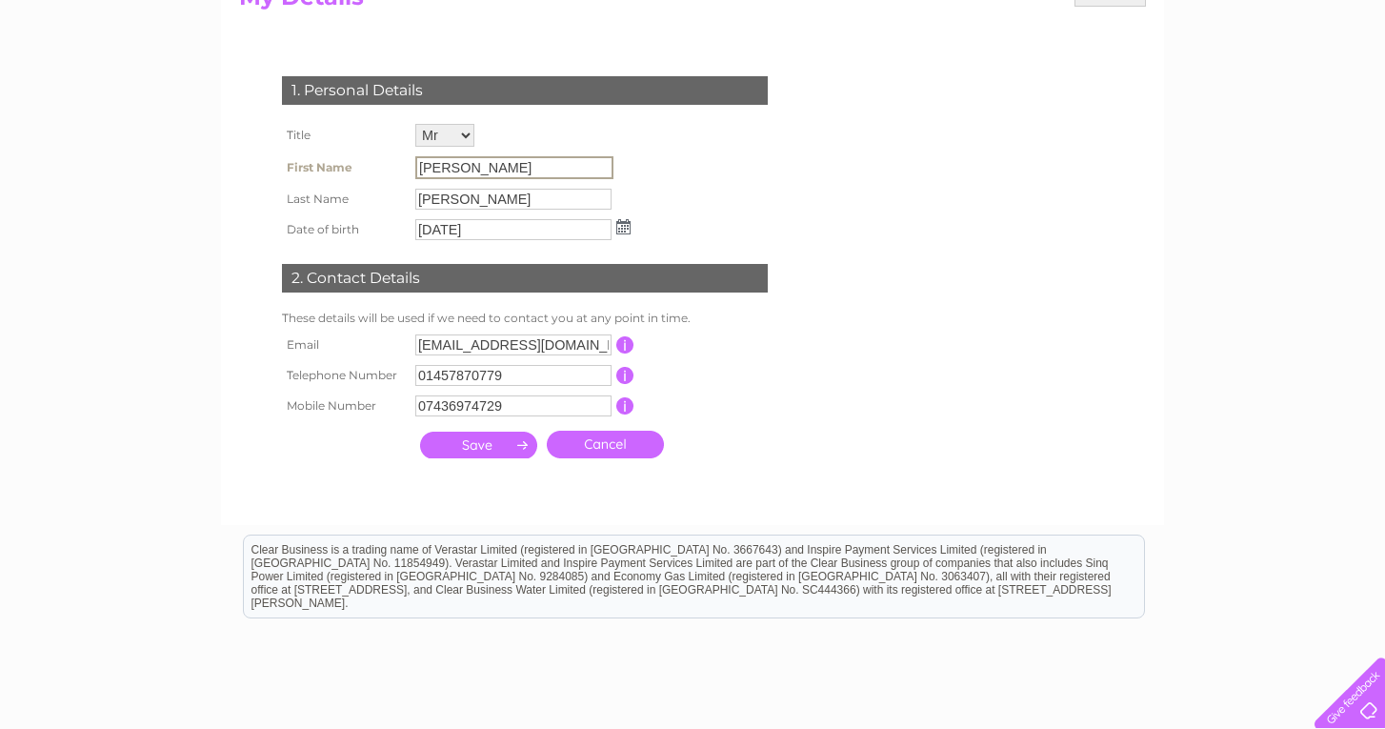
scroll to position [233, 0]
click at [523, 162] on input "[PERSON_NAME]" at bounding box center [514, 168] width 198 height 23
click at [522, 163] on input "[PERSON_NAME]" at bounding box center [514, 168] width 198 height 23
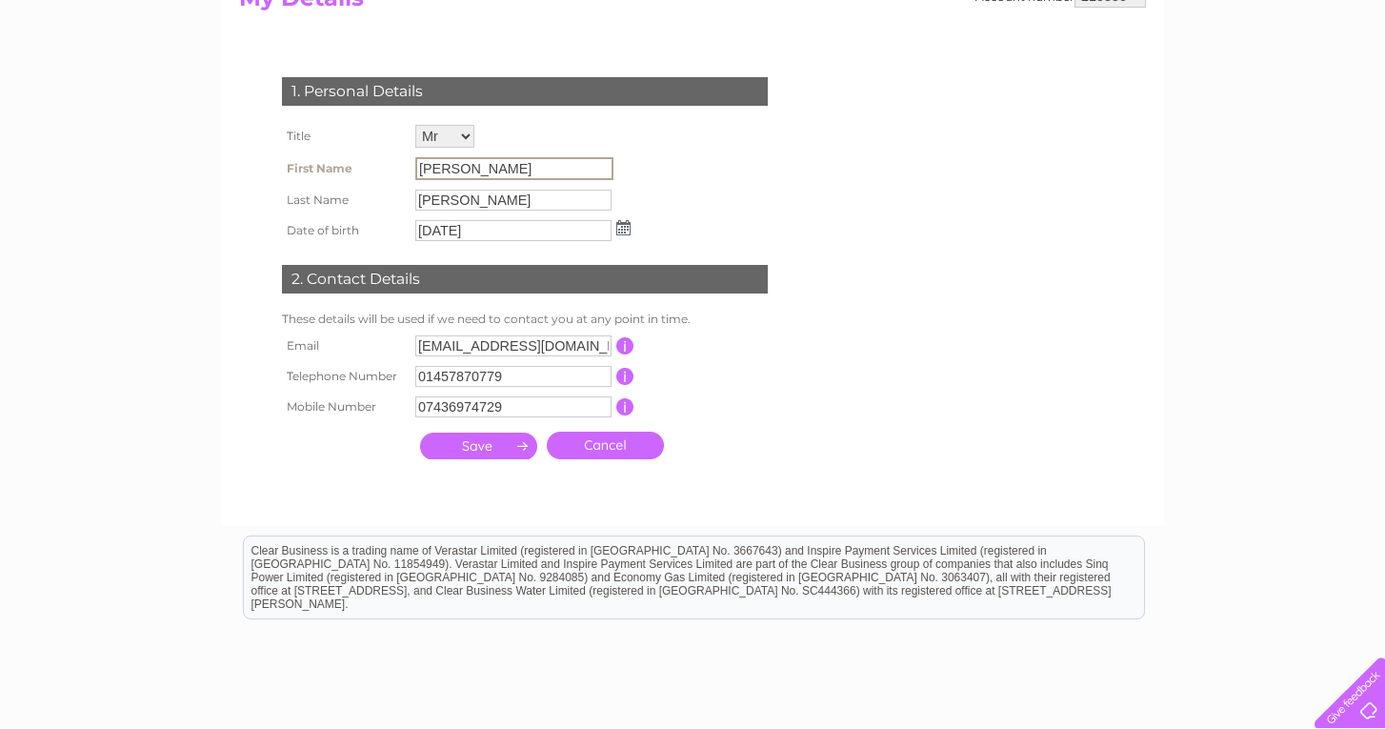
click at [522, 163] on input "[PERSON_NAME]" at bounding box center [514, 168] width 198 height 23
click at [522, 163] on input "Audrey" at bounding box center [514, 168] width 198 height 23
click at [503, 204] on input "Lewis" at bounding box center [514, 199] width 198 height 23
click at [618, 226] on img at bounding box center [623, 227] width 14 height 15
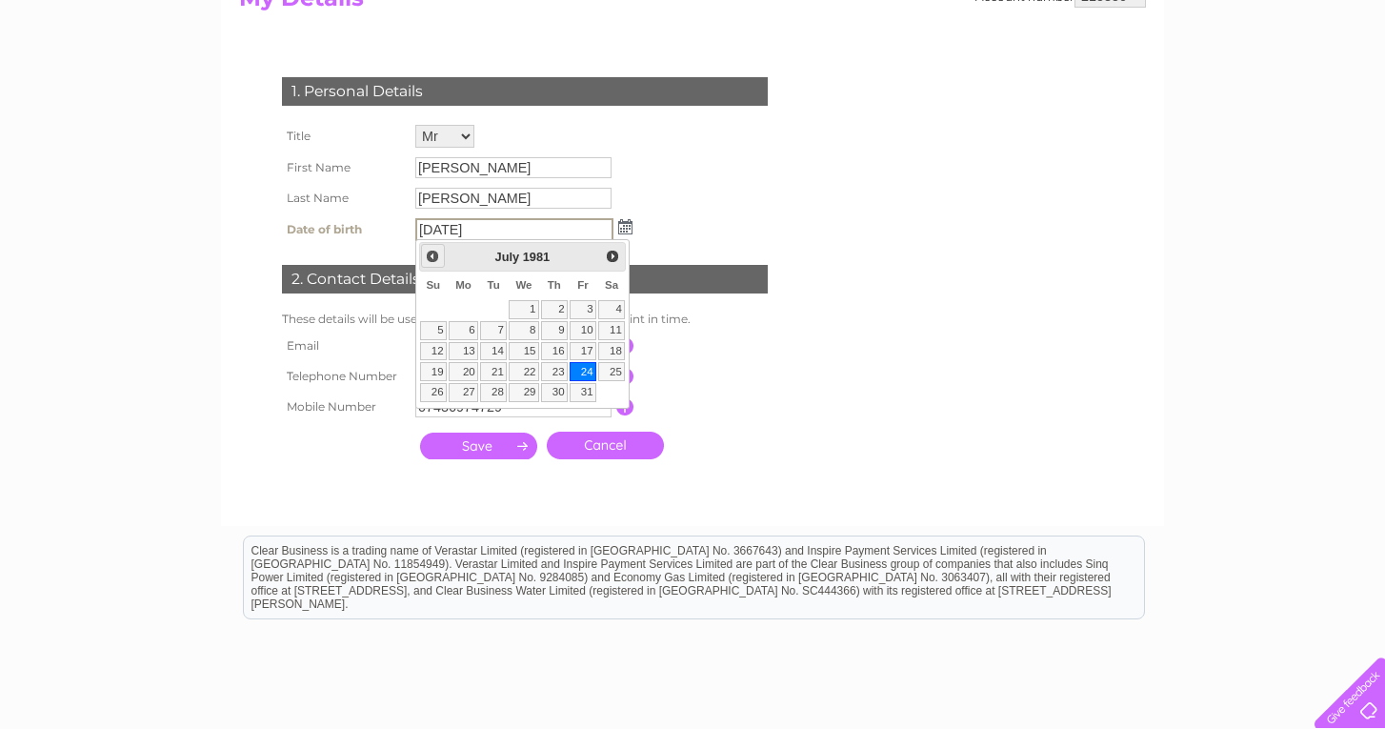
click at [435, 254] on span "Prev" at bounding box center [432, 256] width 15 height 15
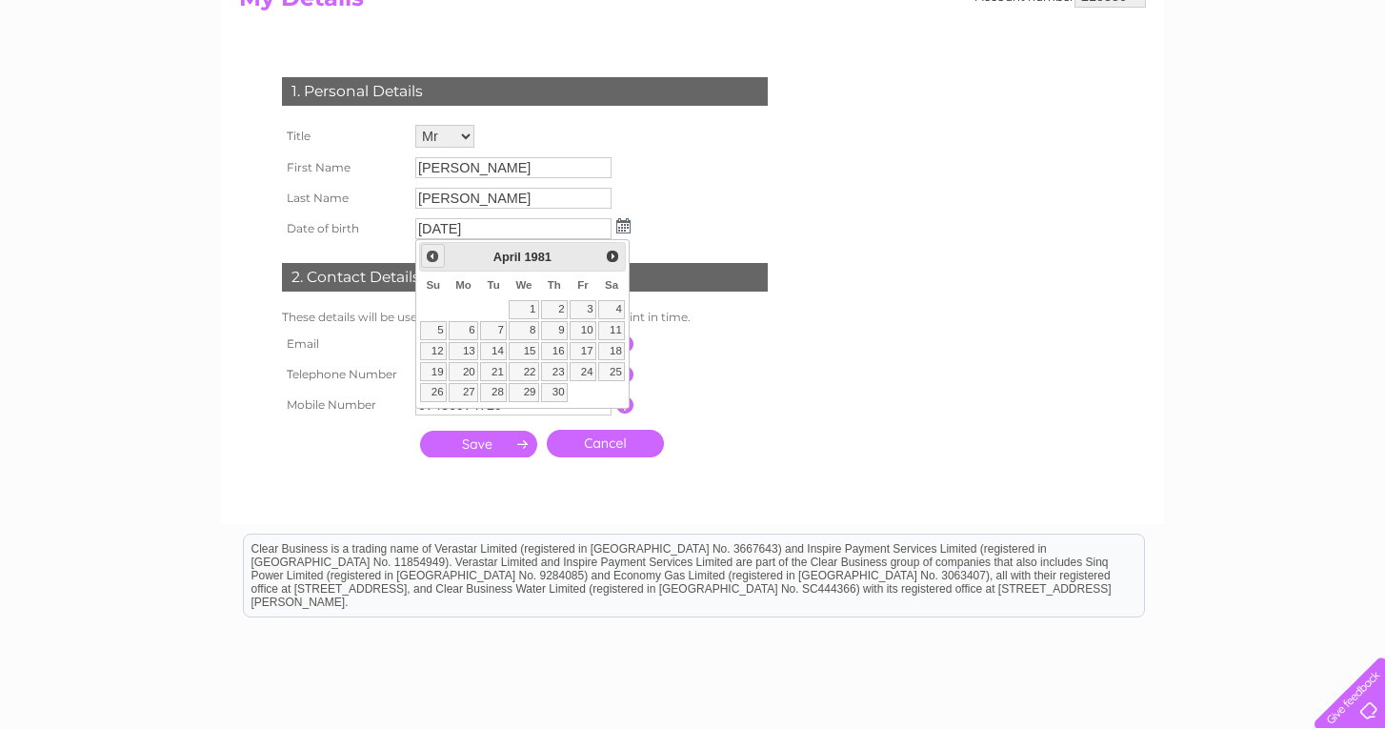
click at [435, 254] on span "Prev" at bounding box center [432, 256] width 15 height 15
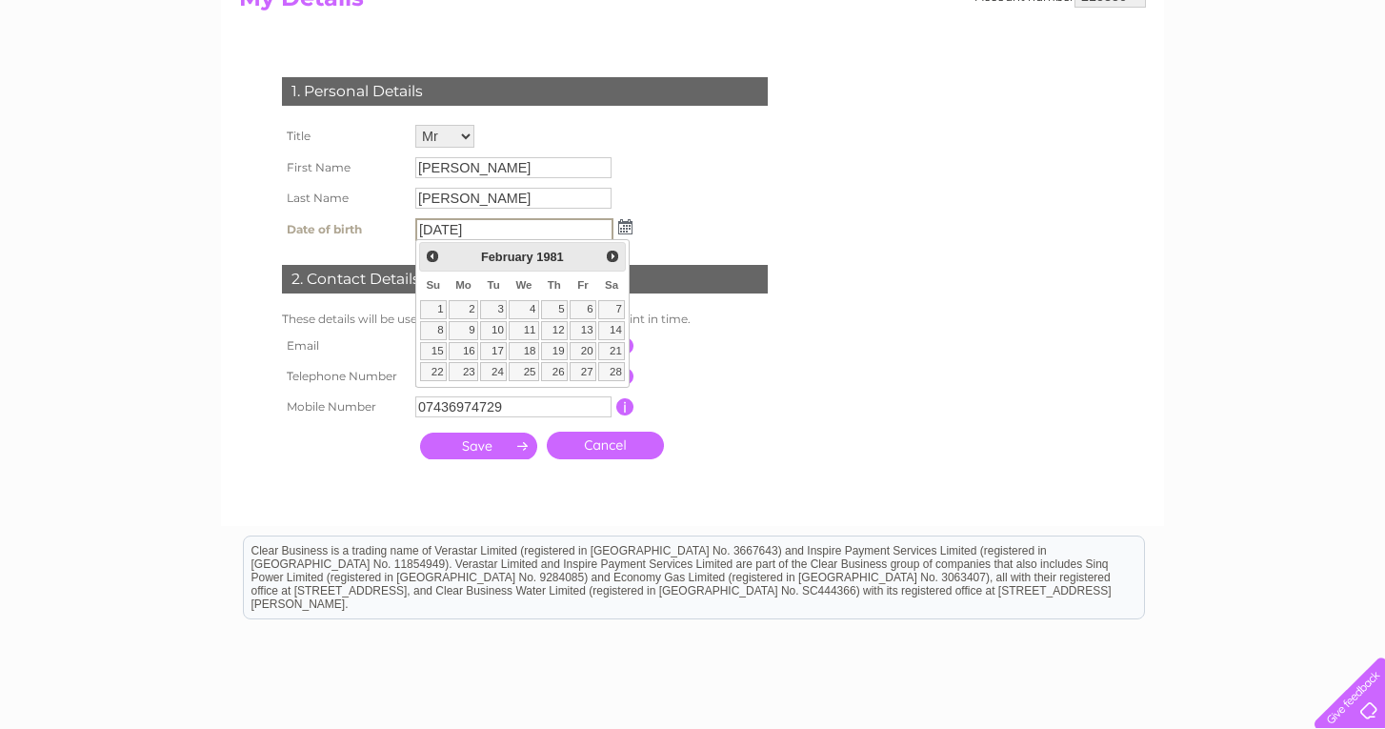
click at [435, 254] on span "Prev" at bounding box center [432, 256] width 15 height 15
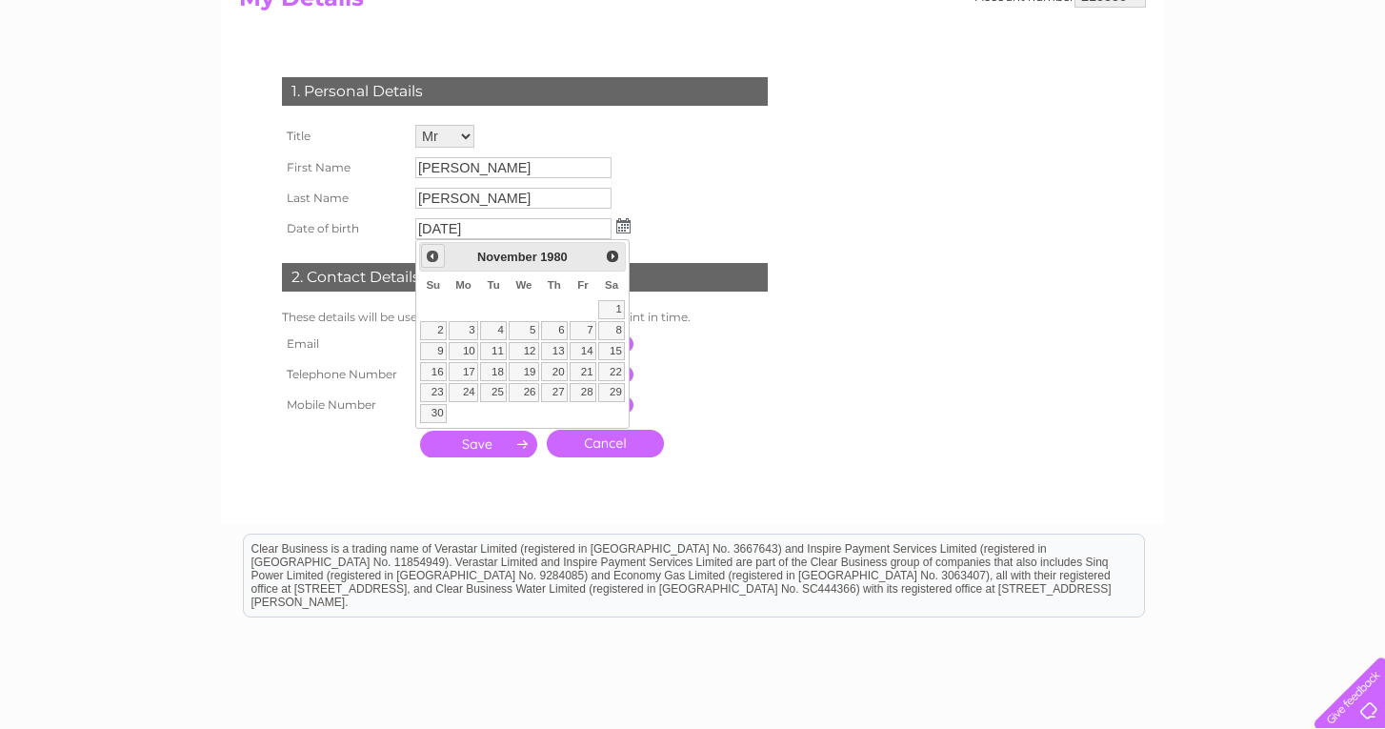
click at [435, 254] on span "Prev" at bounding box center [432, 256] width 15 height 15
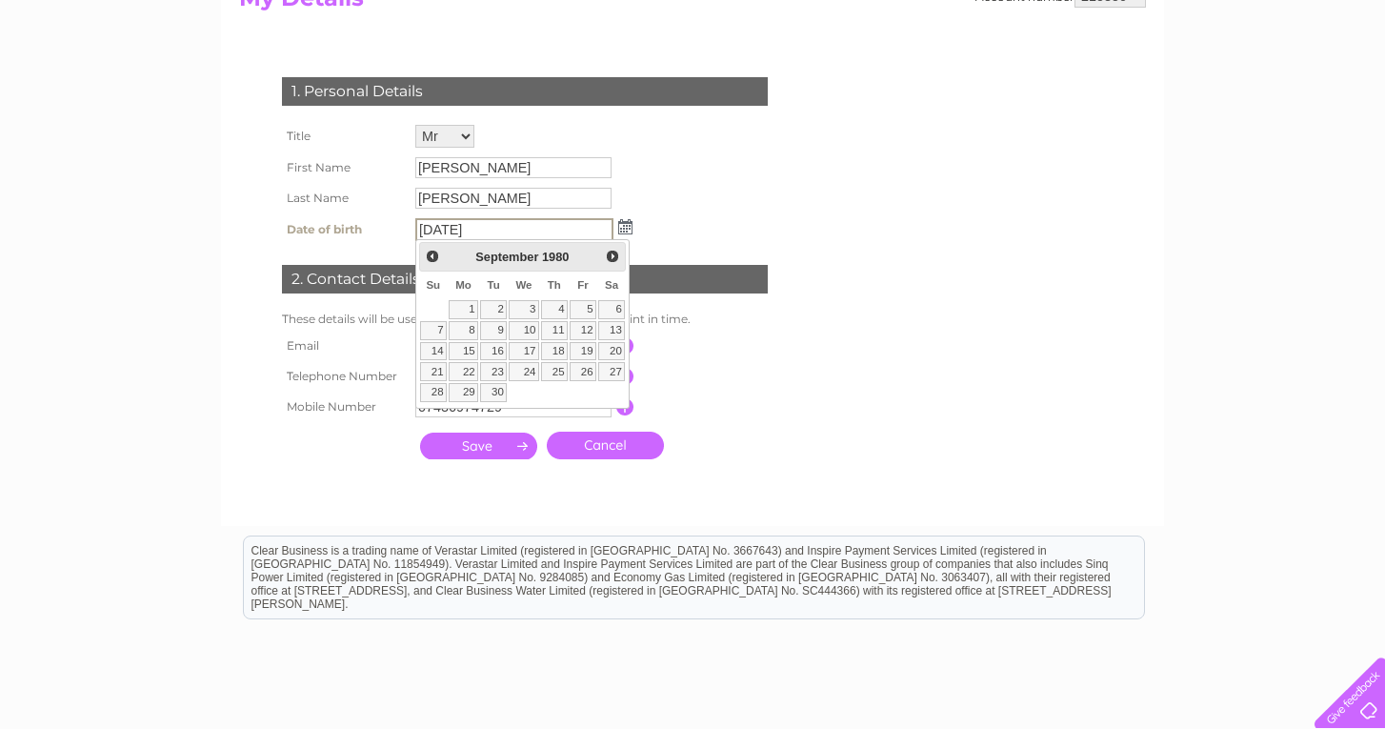
click at [435, 254] on span "Prev" at bounding box center [432, 256] width 15 height 15
click at [623, 222] on img at bounding box center [625, 226] width 14 height 15
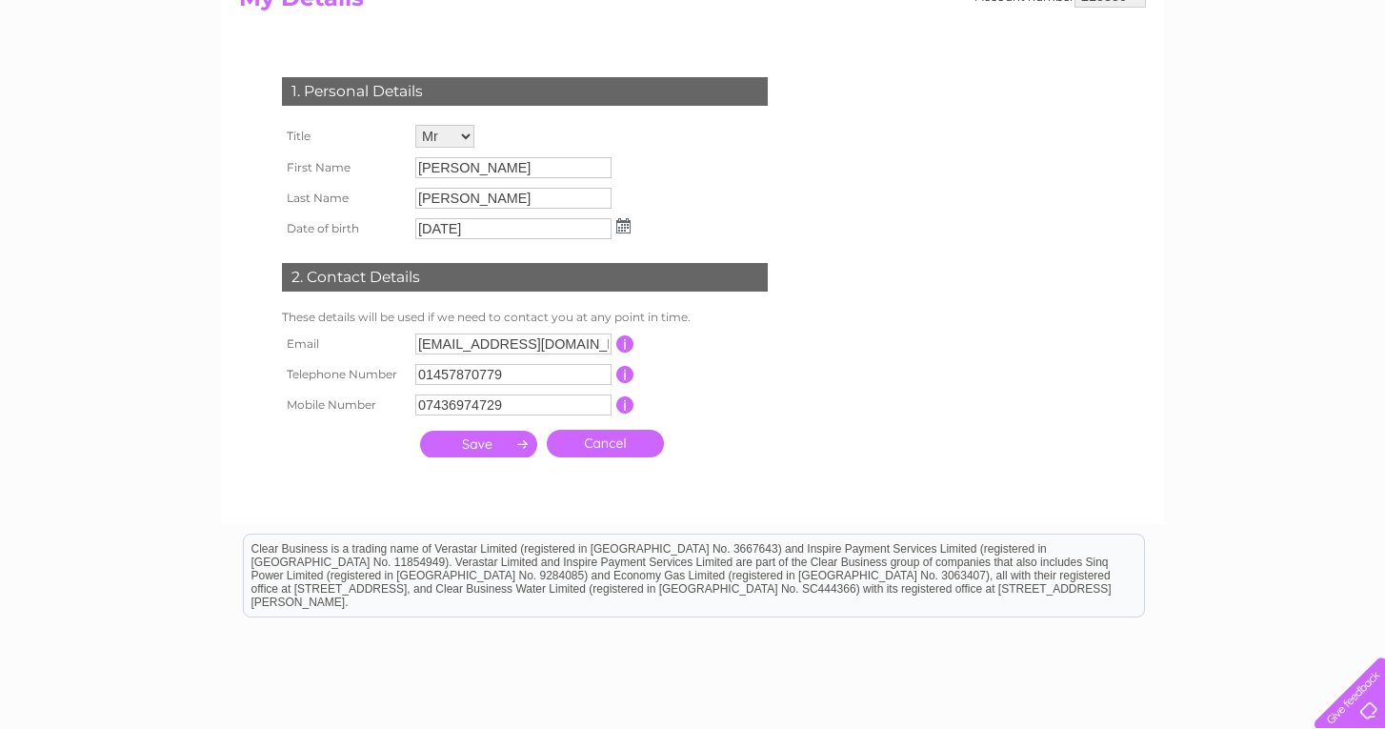
click at [623, 222] on img at bounding box center [623, 225] width 14 height 15
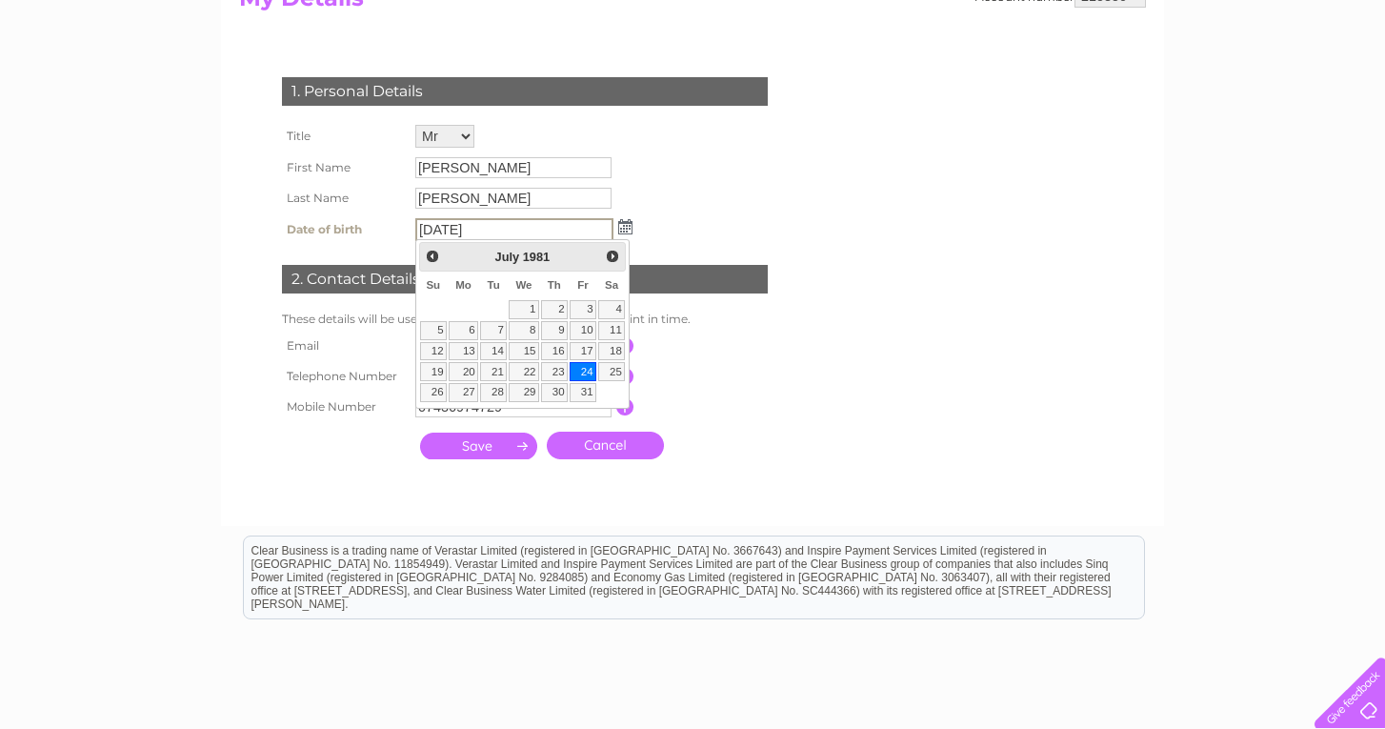
click at [523, 232] on input "24/07/1981" at bounding box center [514, 229] width 198 height 23
click at [425, 252] on span "Prev" at bounding box center [432, 256] width 15 height 15
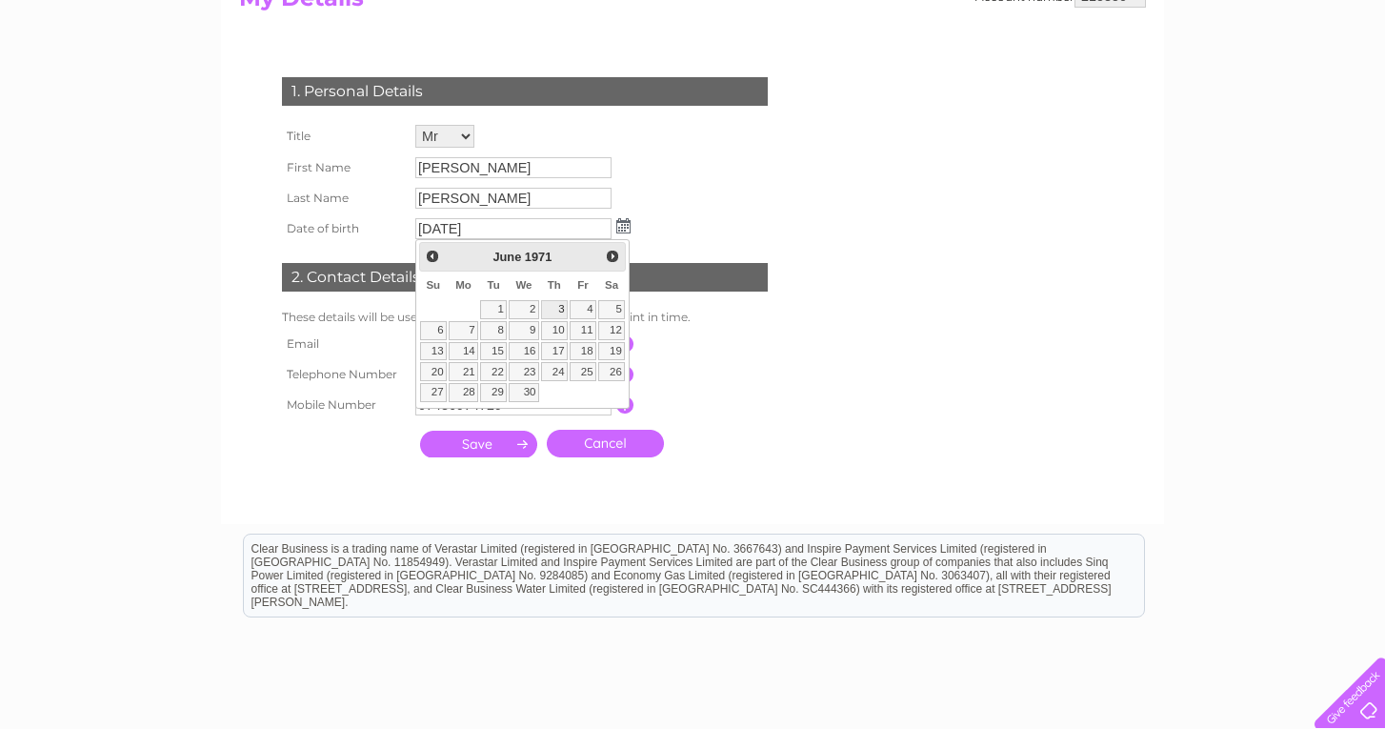
click at [559, 305] on link "3" at bounding box center [554, 309] width 27 height 19
type input "[DATE]"
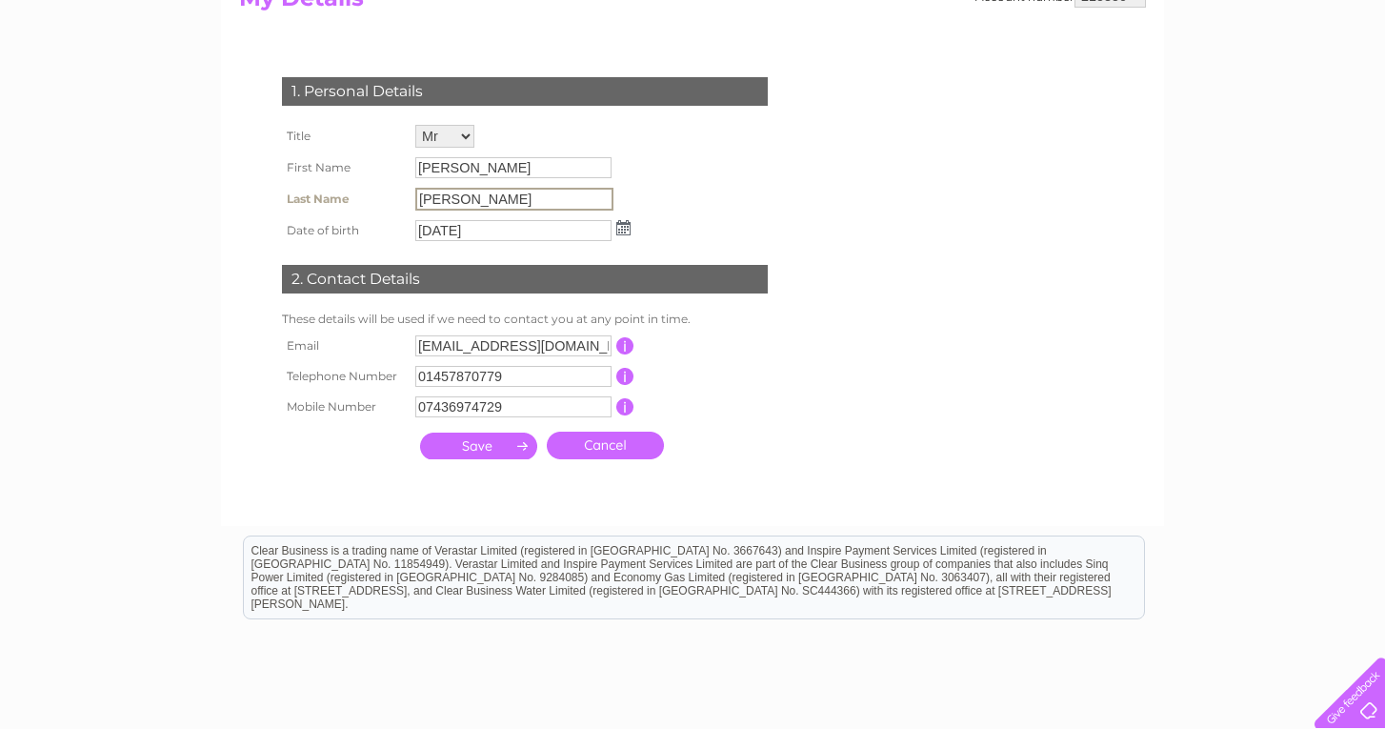
click at [513, 190] on input "[PERSON_NAME]" at bounding box center [514, 199] width 198 height 23
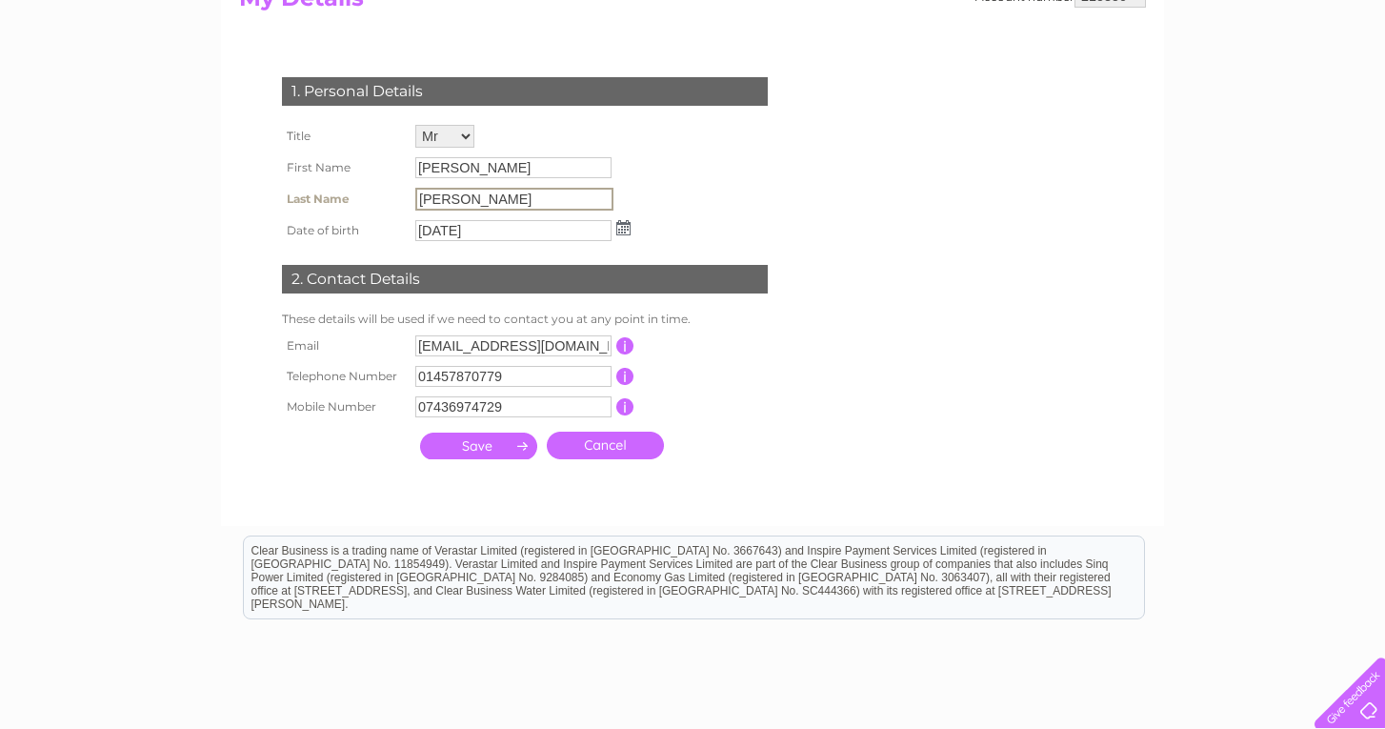
click at [513, 167] on input "[PERSON_NAME]" at bounding box center [513, 167] width 196 height 21
click at [513, 167] on input "[PERSON_NAME]" at bounding box center [514, 168] width 198 height 23
click at [490, 451] on input "submit" at bounding box center [478, 446] width 117 height 27
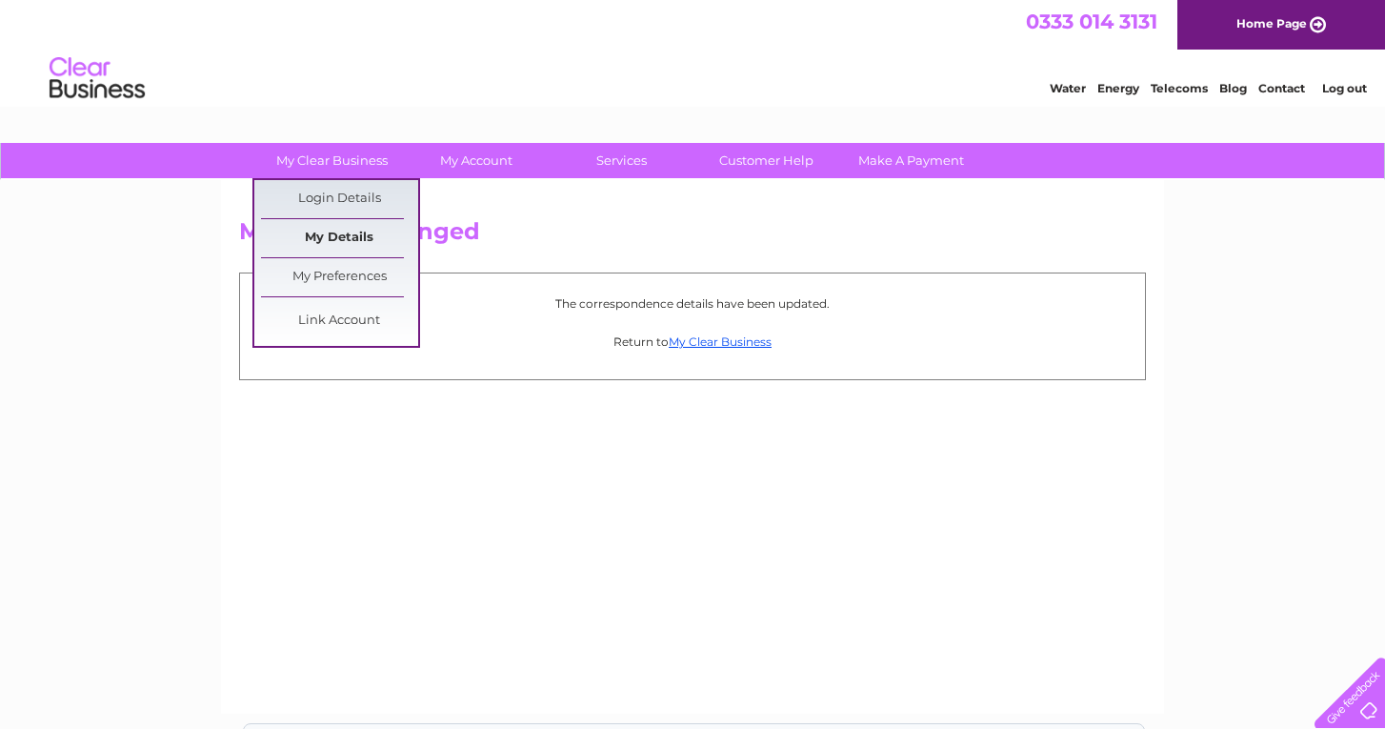
click at [340, 229] on link "My Details" at bounding box center [339, 238] width 157 height 38
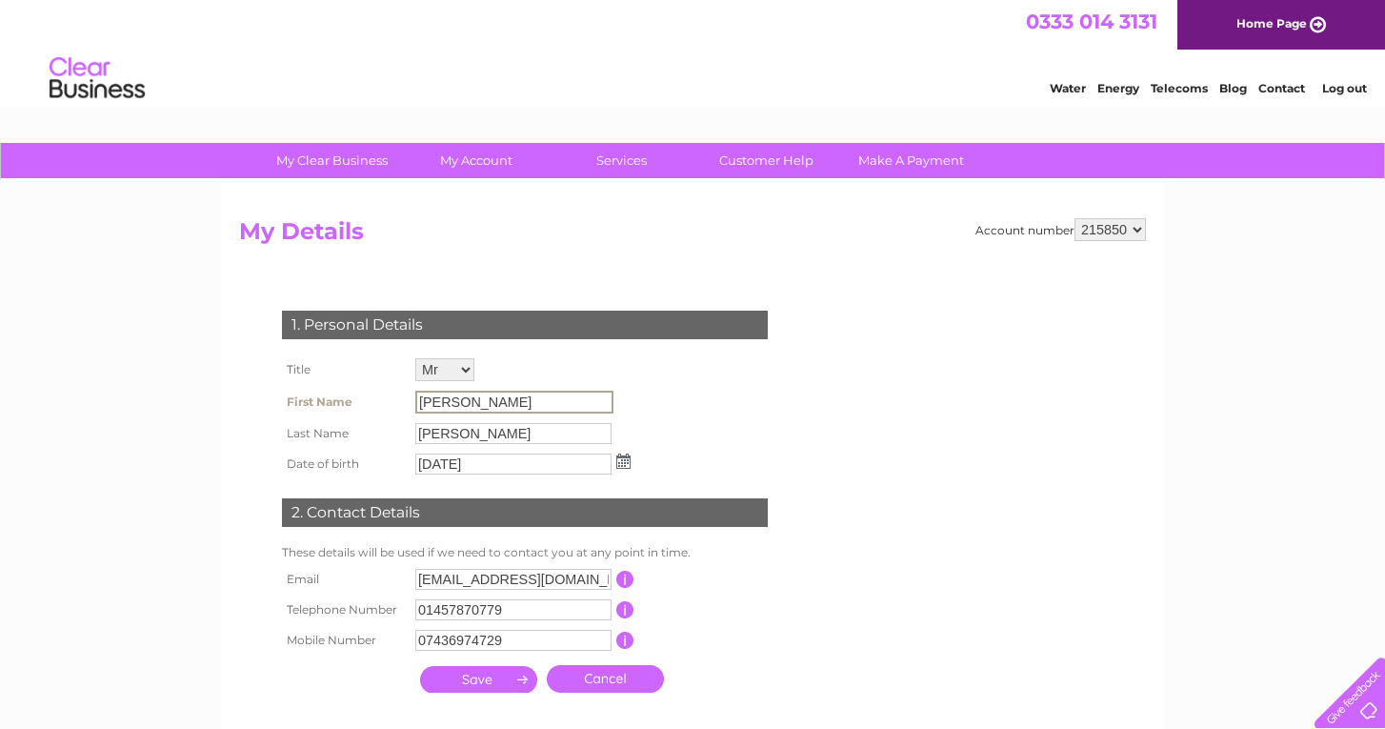
click at [481, 399] on input "[PERSON_NAME]" at bounding box center [514, 402] width 198 height 23
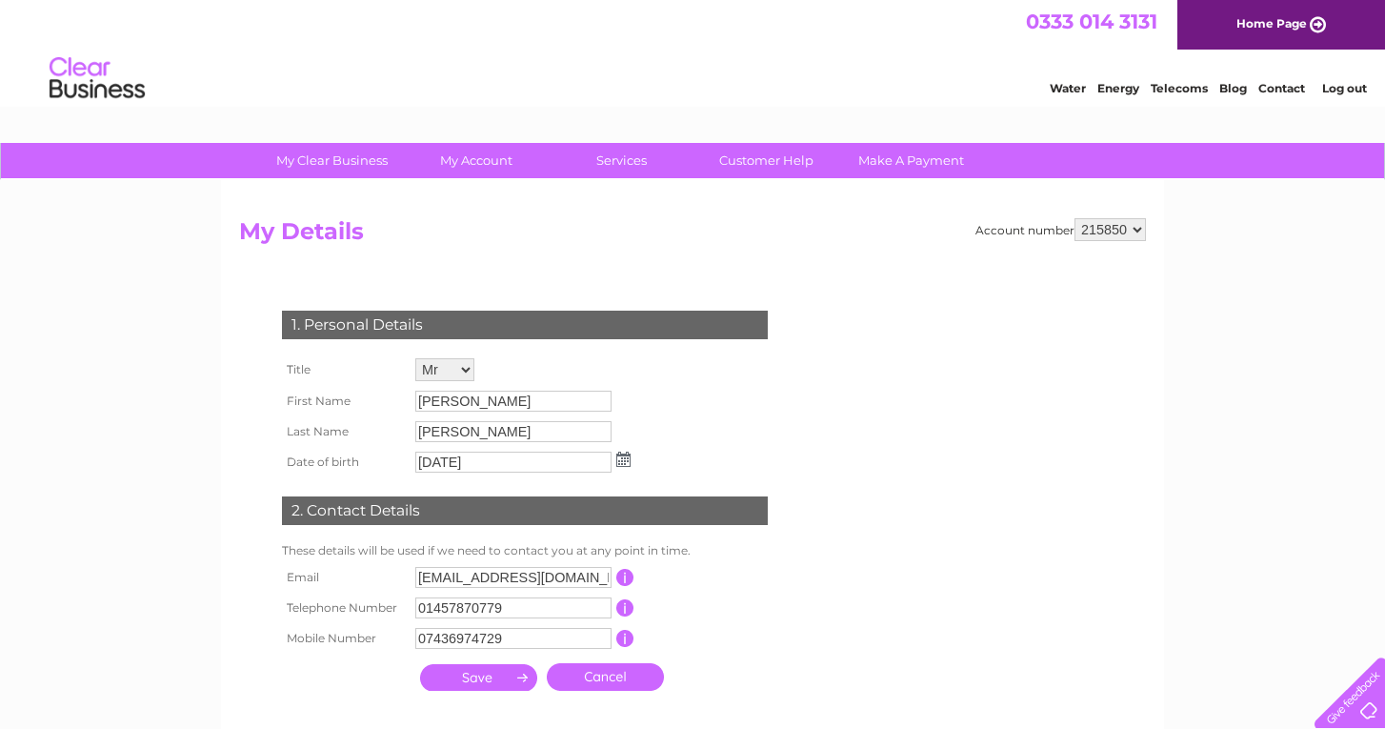
click at [772, 80] on div "Water Energy Telecoms Blog Contact Log out" at bounding box center [692, 81] width 1385 height 62
click at [774, 164] on link "Customer Help" at bounding box center [766, 160] width 157 height 35
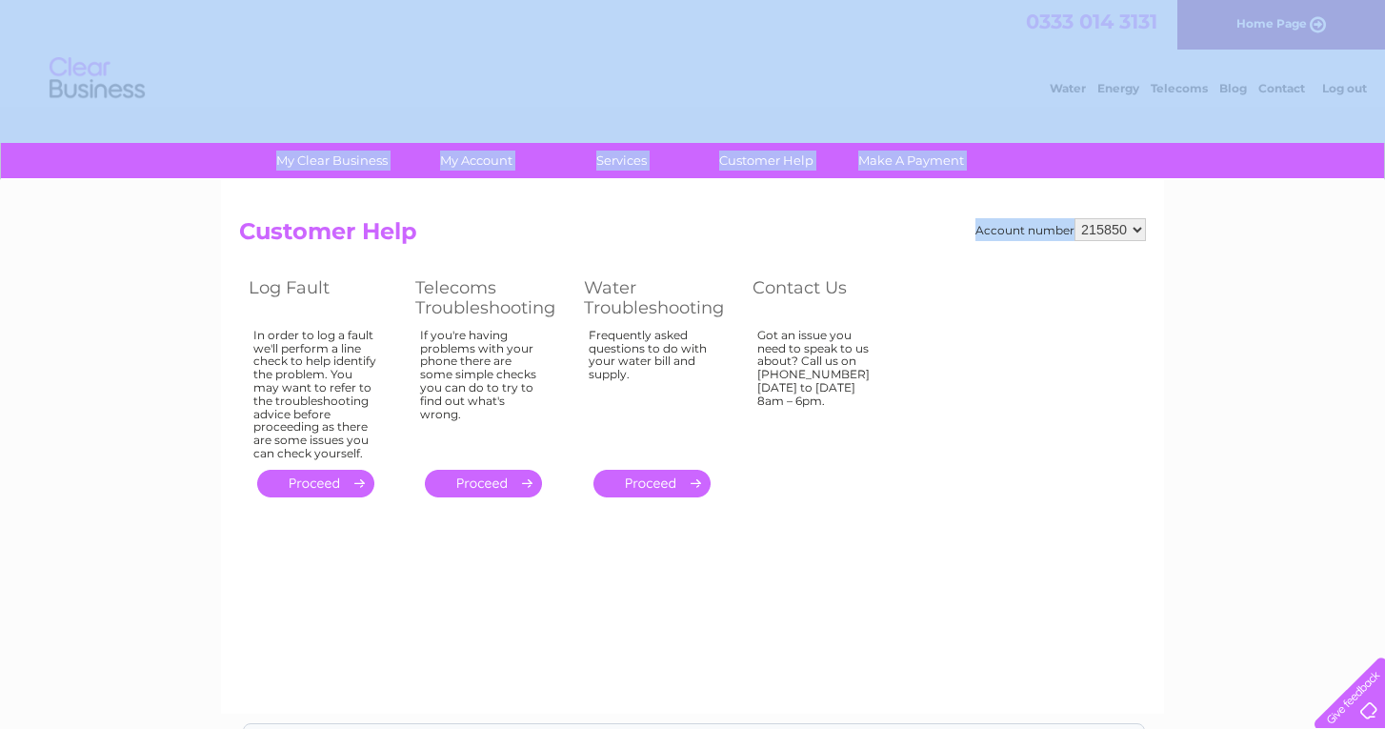
drag, startPoint x: 1182, startPoint y: 179, endPoint x: 1380, endPoint y: -111, distance: 351.8
click at [1380, 0] on html "My Clear Business Login Details My Details My Preferences Link Account My Accou…" at bounding box center [692, 527] width 1385 height 1054
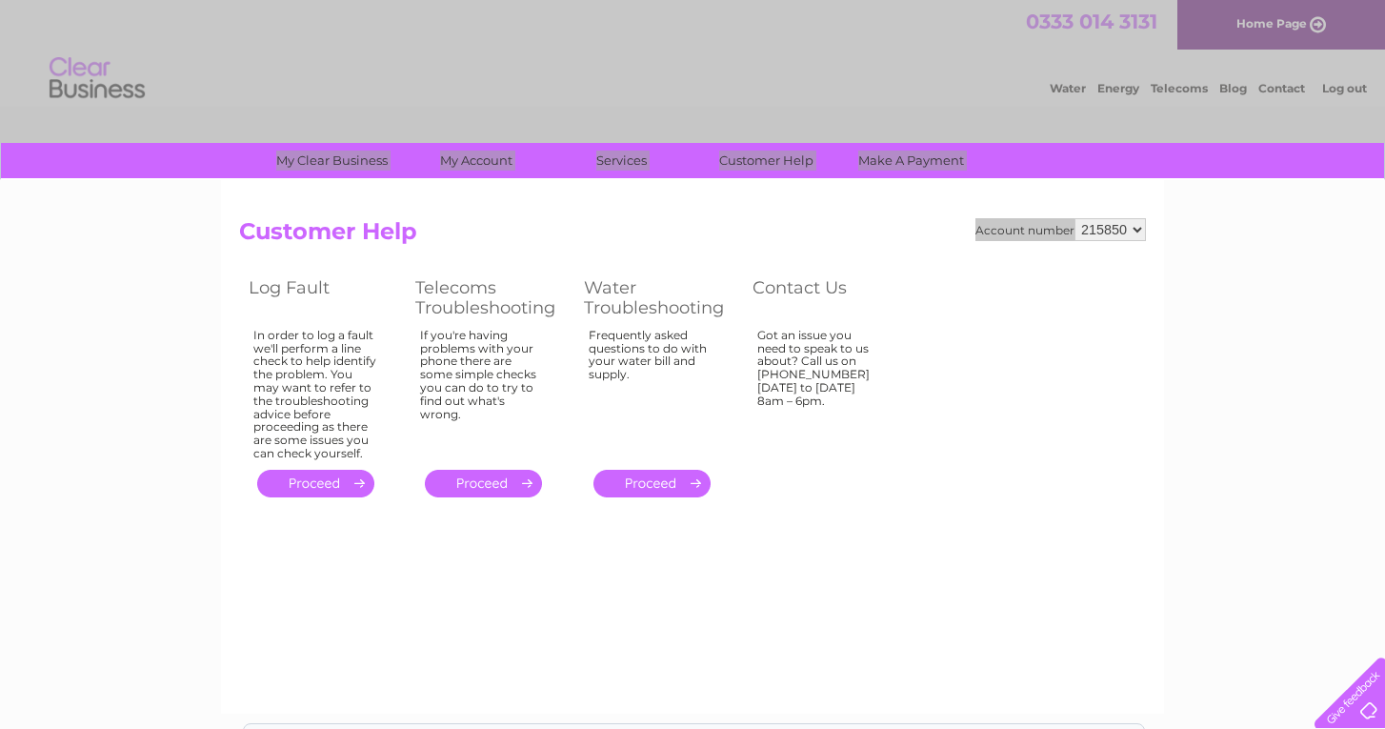
click at [711, 81] on div "Water Energy Telecoms Blog Contact Log out" at bounding box center [692, 81] width 1385 height 62
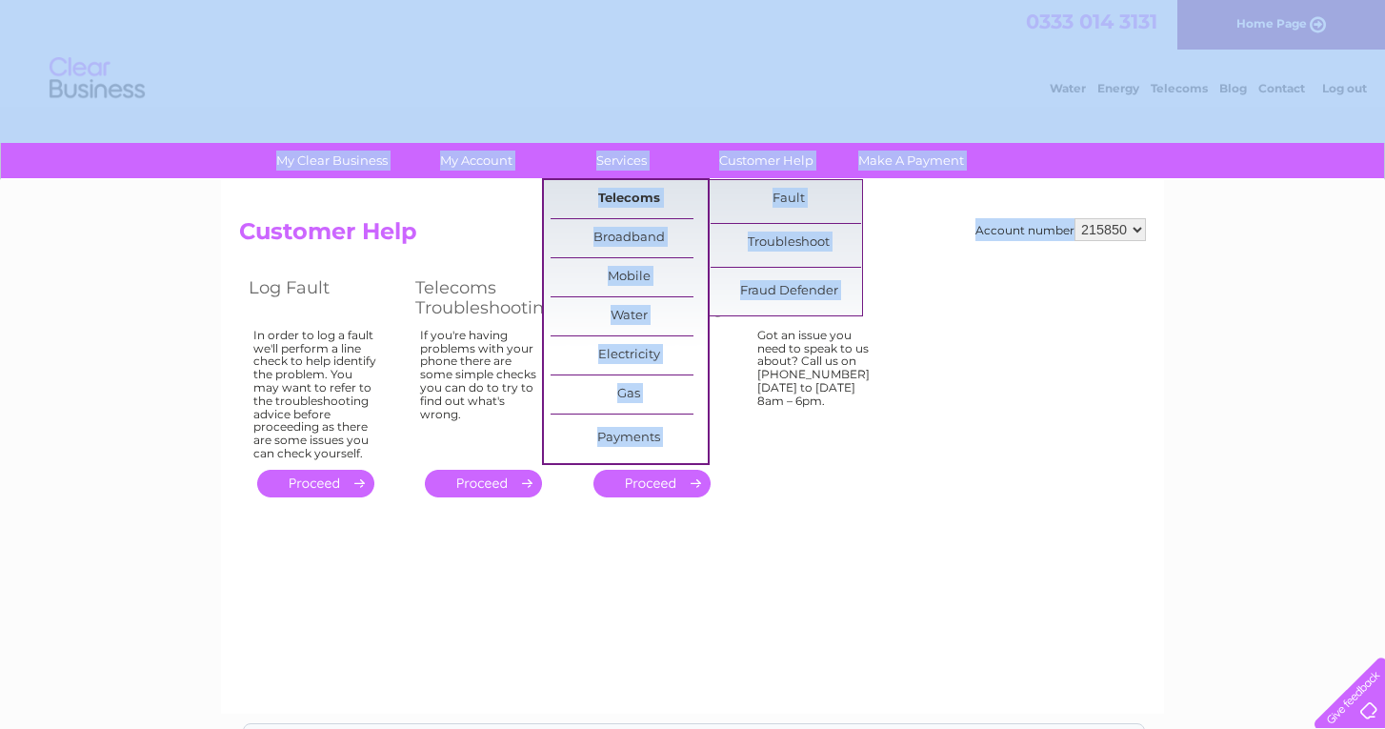
click at [603, 192] on link "Telecoms" at bounding box center [629, 199] width 157 height 38
click at [617, 197] on link "Telecoms" at bounding box center [629, 199] width 157 height 38
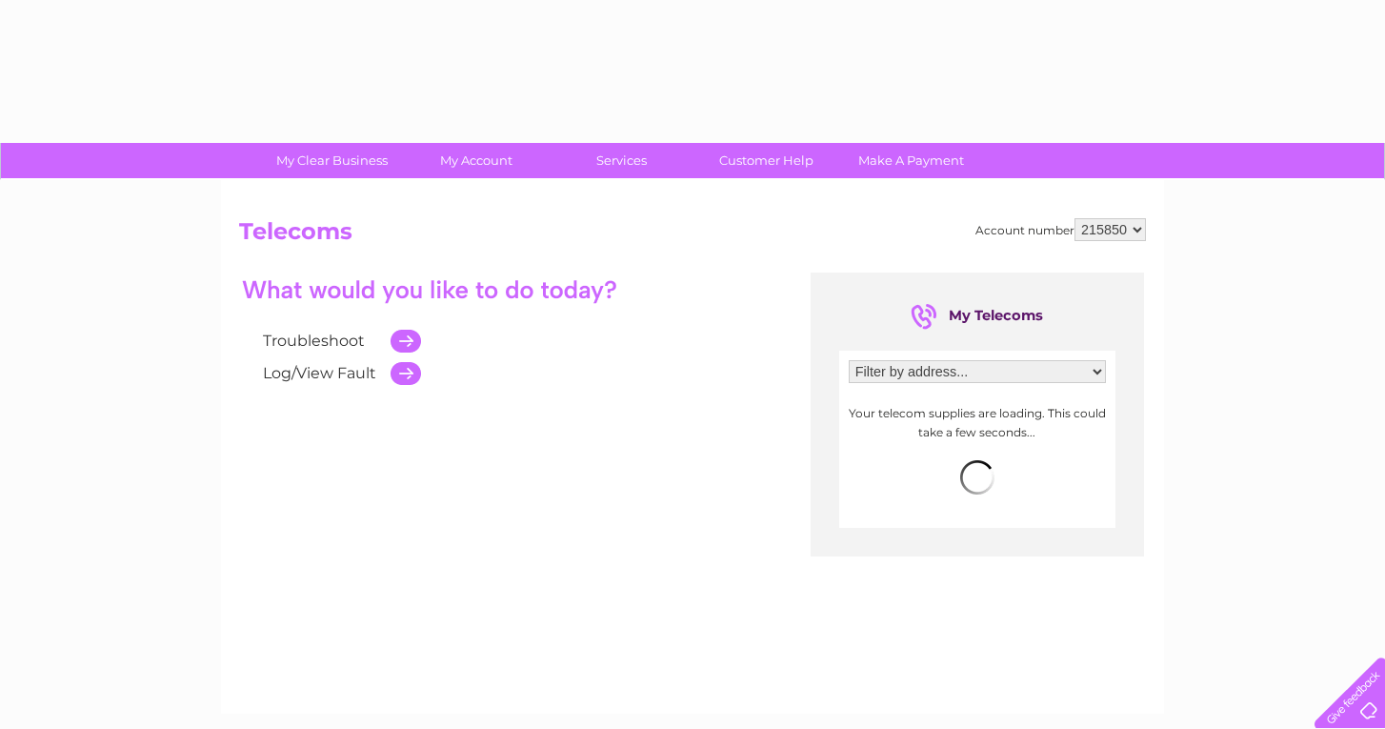
select select "865106"
